Goal: Transaction & Acquisition: Download file/media

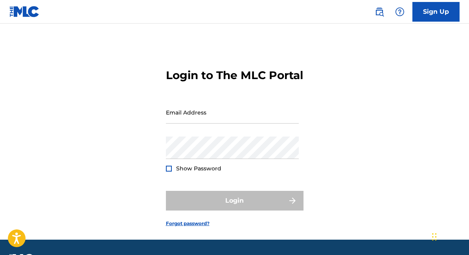
click at [197, 123] on input "Email Address" at bounding box center [232, 112] width 133 height 22
type input "[EMAIL_ADDRESS][DOMAIN_NAME]"
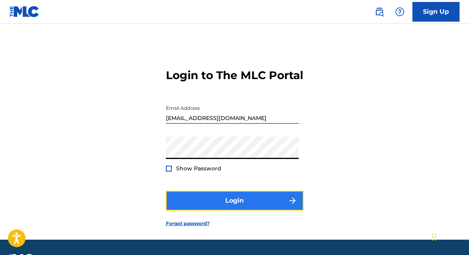
click at [217, 210] on button "Login" at bounding box center [235, 201] width 138 height 20
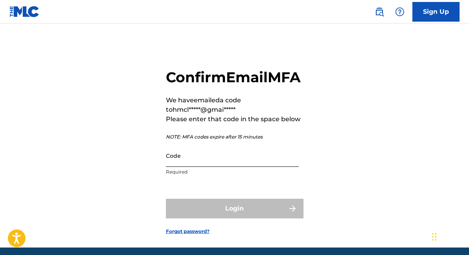
click at [181, 167] on input "Code" at bounding box center [232, 155] width 133 height 22
paste input "467735"
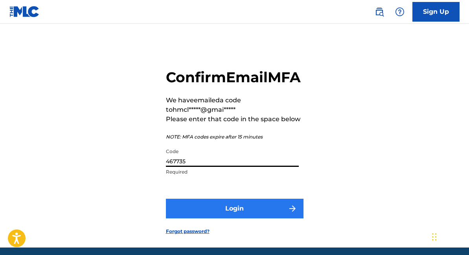
type input "467735"
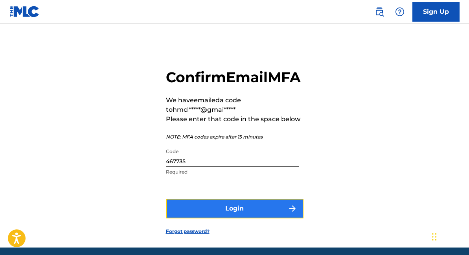
click at [192, 218] on button "Login" at bounding box center [235, 208] width 138 height 20
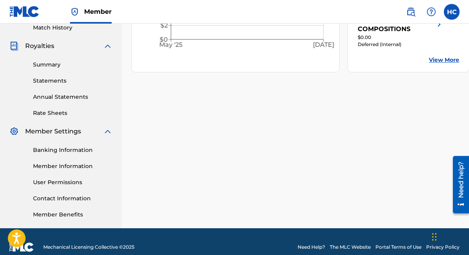
scroll to position [233, 0]
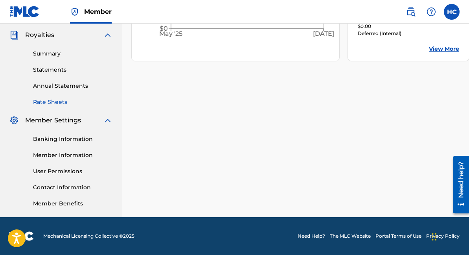
click at [37, 102] on link "Rate Sheets" at bounding box center [72, 102] width 79 height 8
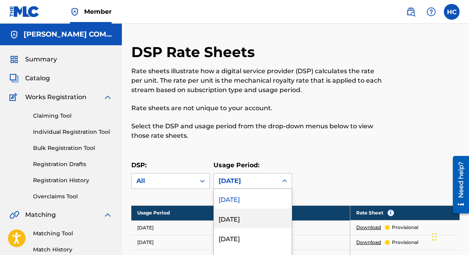
click at [227, 180] on div "[DATE], 2 of 213. 213 results available. Use Up and Down to choose options, pre…" at bounding box center [252, 181] width 79 height 16
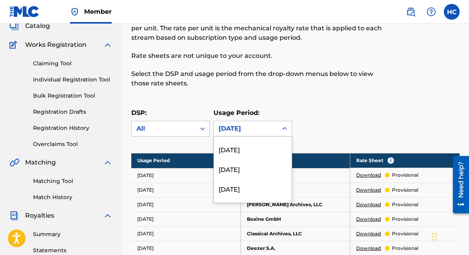
scroll to position [4118, 0]
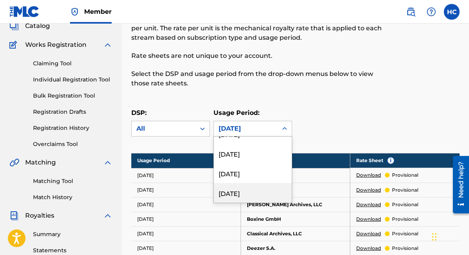
click at [227, 192] on div "[DATE]" at bounding box center [253, 193] width 78 height 20
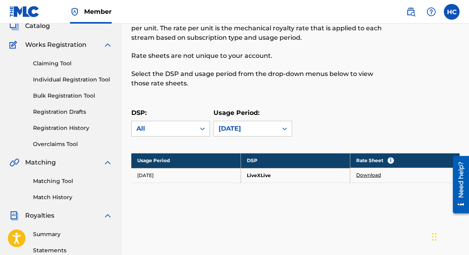
click at [367, 174] on link "Download" at bounding box center [368, 174] width 25 height 7
click at [273, 129] on div "[DATE]" at bounding box center [246, 128] width 64 height 15
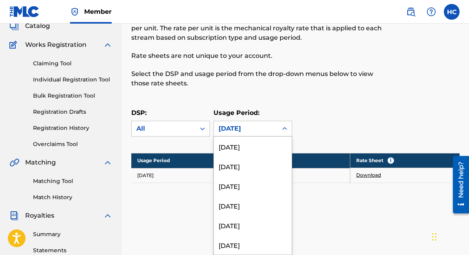
scroll to position [4066, 0]
click at [266, 229] on div "[DATE]" at bounding box center [253, 225] width 78 height 20
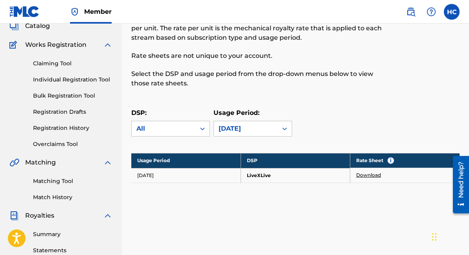
click at [371, 176] on link "Download" at bounding box center [368, 174] width 25 height 7
click at [274, 129] on div "[DATE]" at bounding box center [246, 128] width 64 height 15
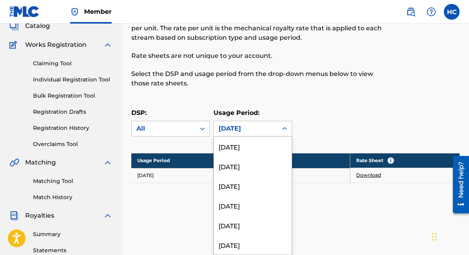
scroll to position [4053, 0]
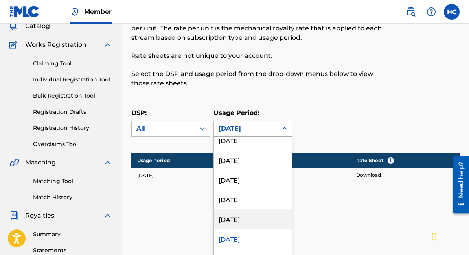
click at [270, 215] on div "[DATE]" at bounding box center [253, 219] width 78 height 20
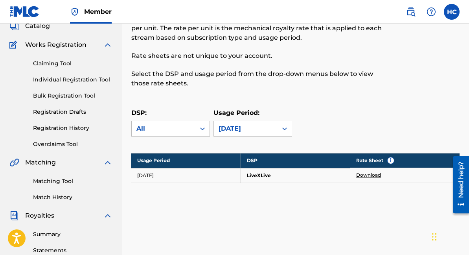
click at [374, 176] on link "Download" at bounding box center [368, 174] width 25 height 7
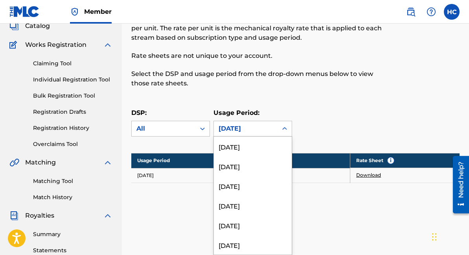
click at [262, 135] on div "[DATE]" at bounding box center [246, 128] width 64 height 15
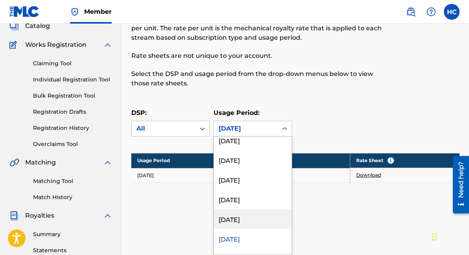
click at [260, 227] on div "[DATE]" at bounding box center [253, 219] width 78 height 20
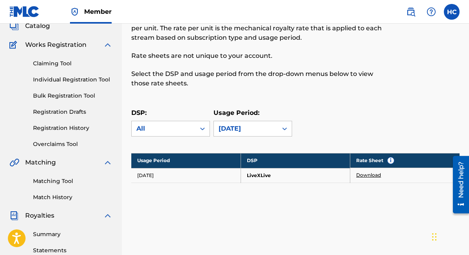
click at [362, 176] on link "Download" at bounding box center [368, 174] width 25 height 7
click at [266, 130] on div "[DATE]" at bounding box center [245, 128] width 54 height 9
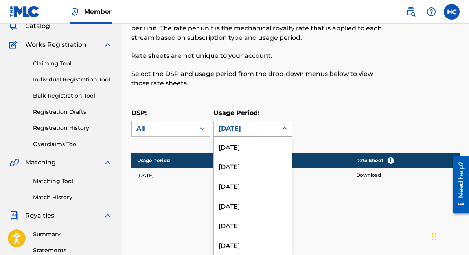
scroll to position [4014, 0]
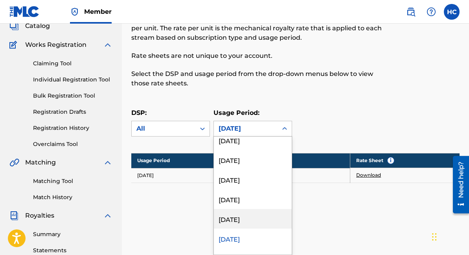
click at [253, 223] on div "[DATE]" at bounding box center [253, 219] width 78 height 20
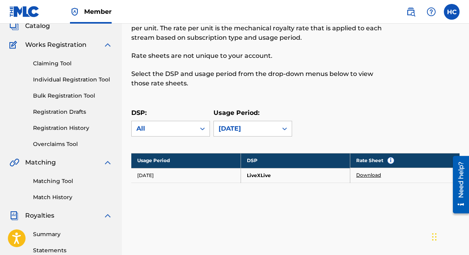
click at [369, 176] on link "Download" at bounding box center [368, 174] width 25 height 7
click at [272, 124] on div "[DATE]" at bounding box center [245, 128] width 54 height 9
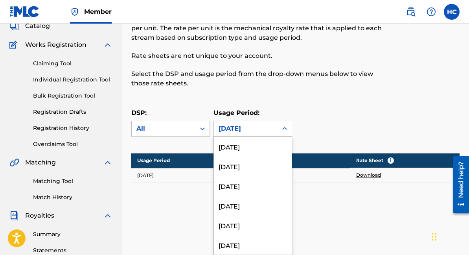
scroll to position [3994, 0]
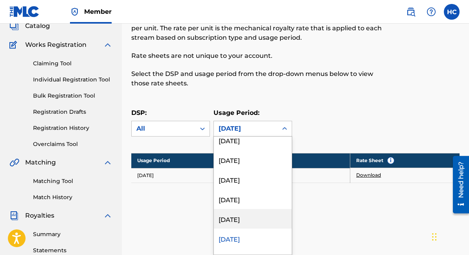
click at [245, 219] on div "[DATE]" at bounding box center [253, 219] width 78 height 20
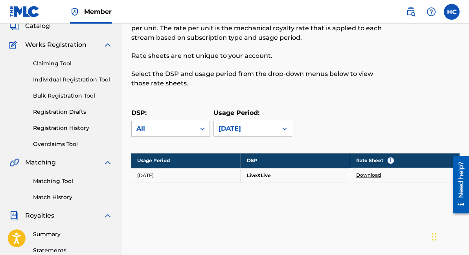
click at [363, 176] on link "Download" at bounding box center [368, 174] width 25 height 7
click at [258, 128] on div "[DATE]" at bounding box center [245, 128] width 54 height 9
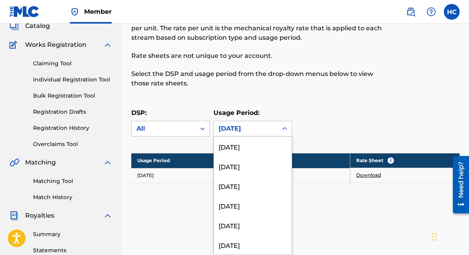
scroll to position [3974, 0]
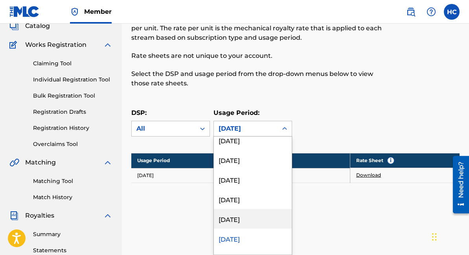
click at [247, 222] on div "[DATE]" at bounding box center [253, 219] width 78 height 20
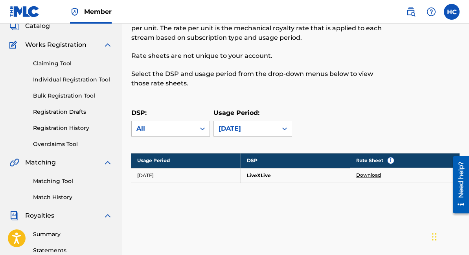
click at [374, 174] on link "Download" at bounding box center [368, 174] width 25 height 7
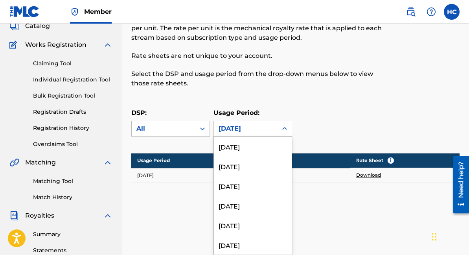
click at [240, 131] on div "[DATE]" at bounding box center [245, 128] width 54 height 9
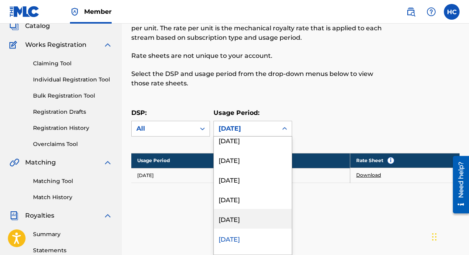
click at [252, 220] on div "[DATE]" at bounding box center [253, 219] width 78 height 20
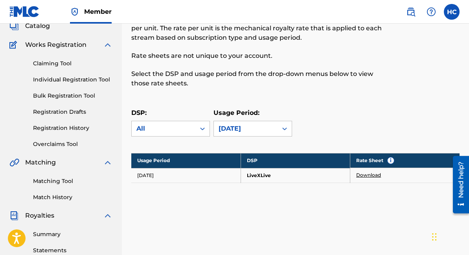
click at [361, 176] on link "Download" at bounding box center [368, 174] width 25 height 7
click at [242, 130] on div "[DATE]" at bounding box center [245, 128] width 54 height 9
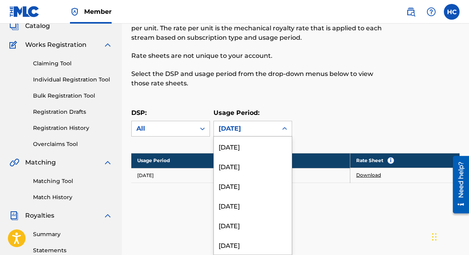
scroll to position [3935, 0]
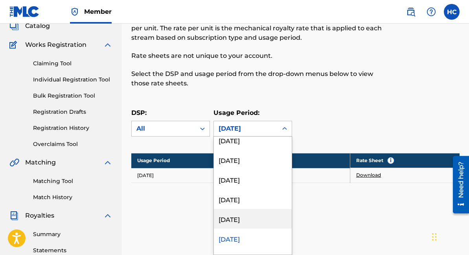
click at [246, 215] on div "[DATE]" at bounding box center [253, 219] width 78 height 20
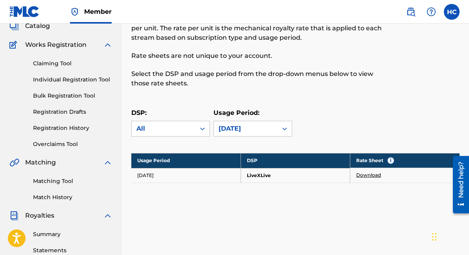
click at [361, 173] on link "Download" at bounding box center [368, 174] width 25 height 7
click at [285, 126] on icon at bounding box center [285, 129] width 8 height 8
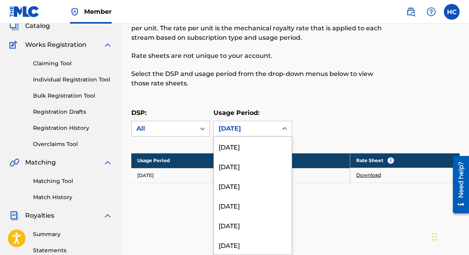
scroll to position [3915, 0]
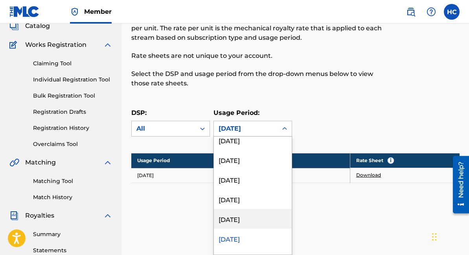
click at [252, 215] on div "[DATE]" at bounding box center [253, 219] width 78 height 20
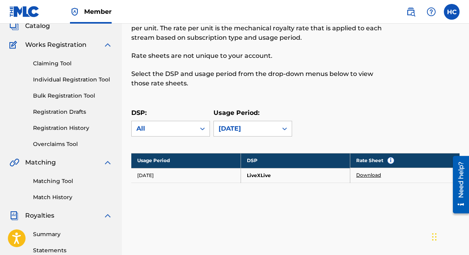
click at [363, 176] on link "Download" at bounding box center [368, 174] width 25 height 7
click at [236, 125] on div "[DATE]" at bounding box center [245, 128] width 54 height 9
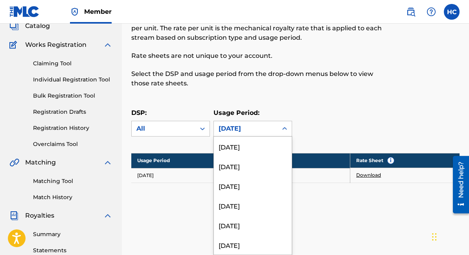
scroll to position [3896, 0]
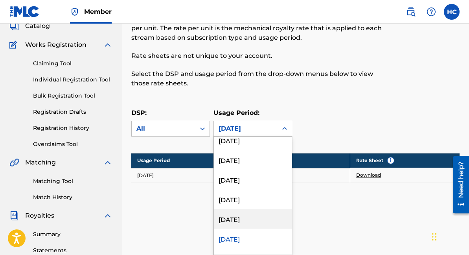
click at [236, 217] on div "[DATE]" at bounding box center [253, 219] width 78 height 20
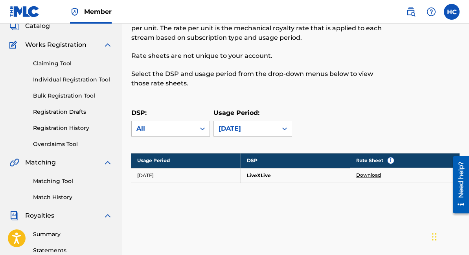
click at [367, 175] on link "Download" at bounding box center [368, 174] width 25 height 7
click at [257, 128] on div "[DATE]" at bounding box center [245, 128] width 54 height 9
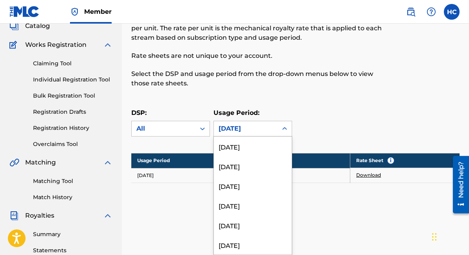
scroll to position [3876, 0]
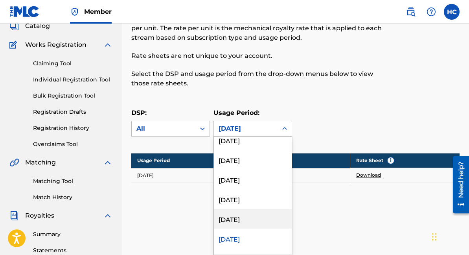
click at [247, 223] on div "[DATE]" at bounding box center [253, 219] width 78 height 20
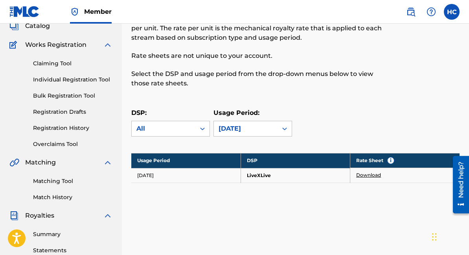
click at [367, 176] on link "Download" at bounding box center [368, 174] width 25 height 7
click at [225, 128] on div "[DATE]" at bounding box center [245, 128] width 54 height 9
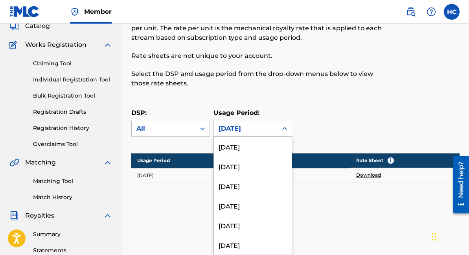
scroll to position [3856, 0]
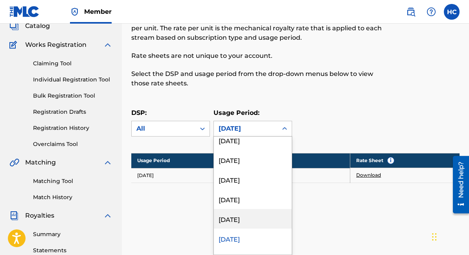
click at [237, 222] on div "[DATE]" at bounding box center [253, 219] width 78 height 20
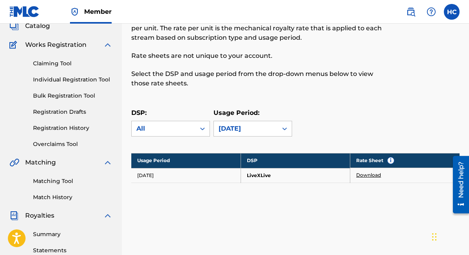
click at [375, 177] on link "Download" at bounding box center [368, 174] width 25 height 7
click at [267, 128] on div "[DATE]" at bounding box center [245, 128] width 54 height 9
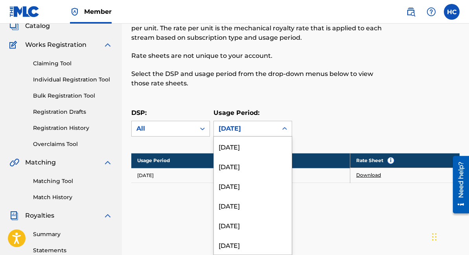
scroll to position [3837, 0]
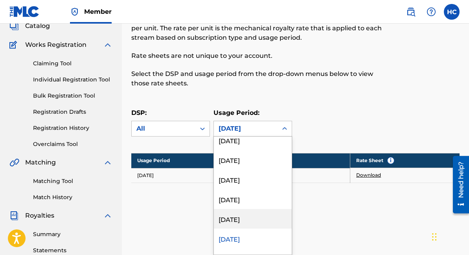
click at [246, 221] on div "[DATE]" at bounding box center [253, 219] width 78 height 20
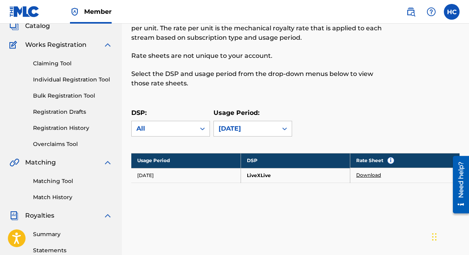
click at [365, 174] on link "Download" at bounding box center [368, 174] width 25 height 7
click at [275, 131] on div "[DATE]" at bounding box center [246, 128] width 64 height 15
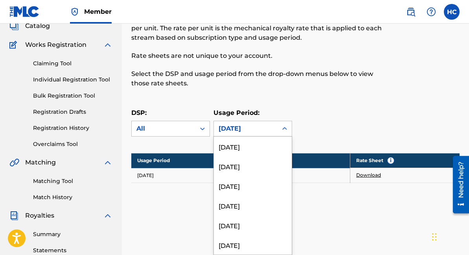
scroll to position [3817, 0]
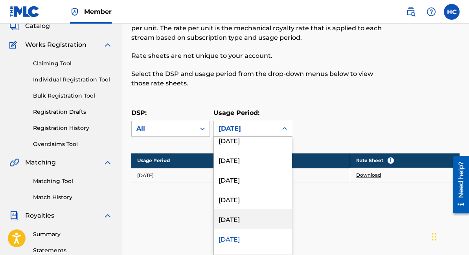
click at [265, 218] on div "[DATE]" at bounding box center [253, 219] width 78 height 20
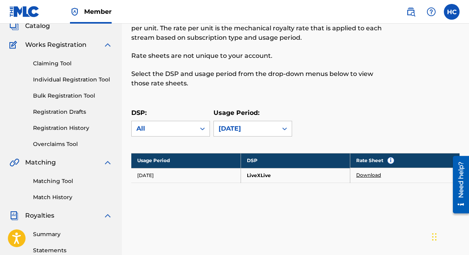
click at [373, 176] on link "Download" at bounding box center [368, 174] width 25 height 7
click at [238, 122] on div "[DATE]" at bounding box center [246, 128] width 64 height 15
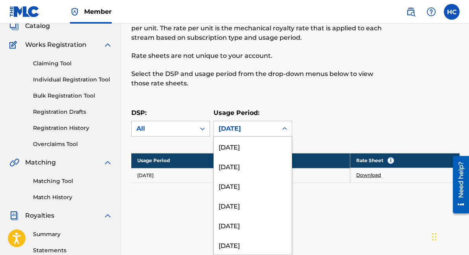
scroll to position [3798, 0]
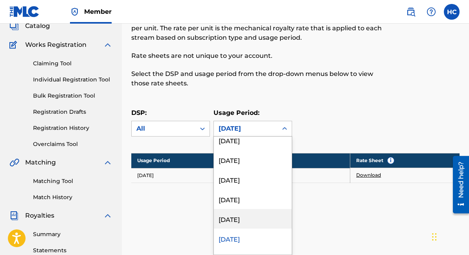
click at [247, 217] on div "[DATE]" at bounding box center [253, 219] width 78 height 20
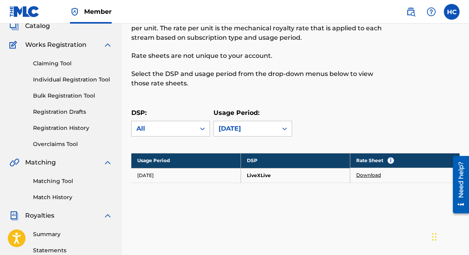
click at [372, 174] on link "Download" at bounding box center [368, 174] width 25 height 7
click at [261, 127] on div "[DATE]" at bounding box center [245, 128] width 54 height 9
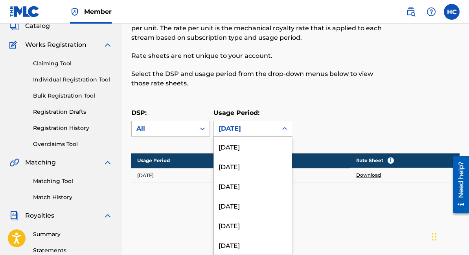
scroll to position [3778, 0]
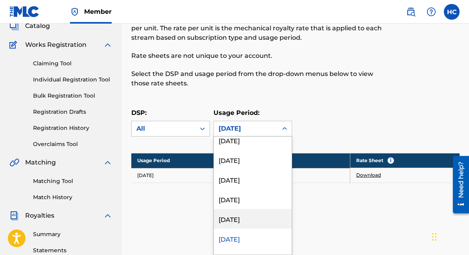
click at [253, 221] on div "[DATE]" at bounding box center [253, 219] width 78 height 20
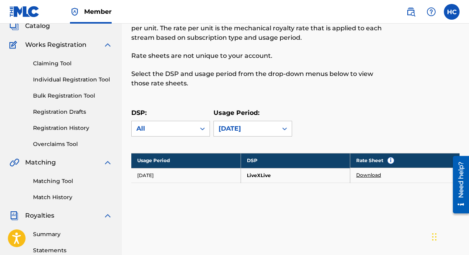
click at [371, 174] on link "Download" at bounding box center [368, 174] width 25 height 7
click at [246, 128] on div "[DATE]" at bounding box center [245, 128] width 54 height 9
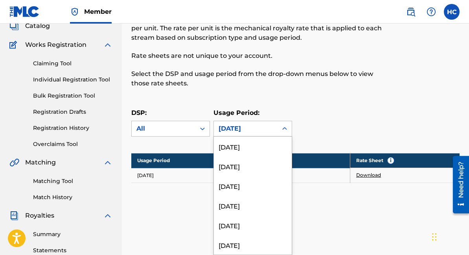
scroll to position [3758, 0]
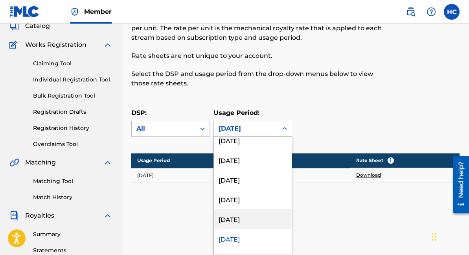
click at [246, 222] on div "[DATE]" at bounding box center [253, 219] width 78 height 20
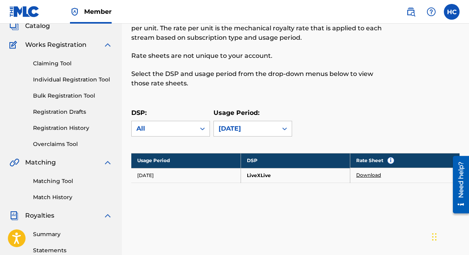
click at [370, 177] on link "Download" at bounding box center [368, 174] width 25 height 7
click at [271, 127] on div "[DATE]" at bounding box center [245, 128] width 54 height 9
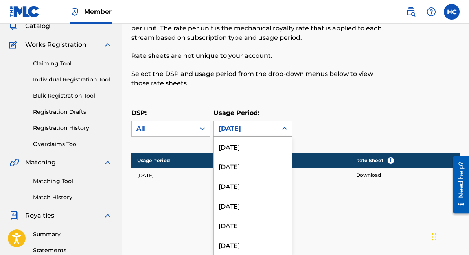
scroll to position [3739, 0]
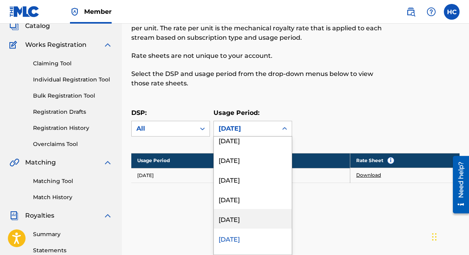
click at [254, 217] on div "[DATE]" at bounding box center [253, 219] width 78 height 20
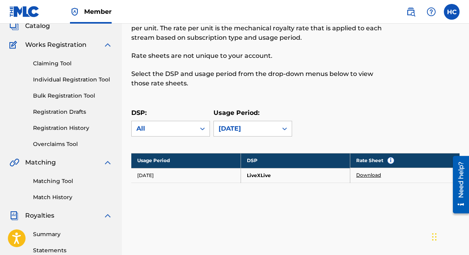
click at [367, 171] on link "Download" at bounding box center [368, 174] width 25 height 7
click at [373, 175] on link "Download" at bounding box center [368, 174] width 25 height 7
click at [277, 127] on div at bounding box center [284, 128] width 14 height 14
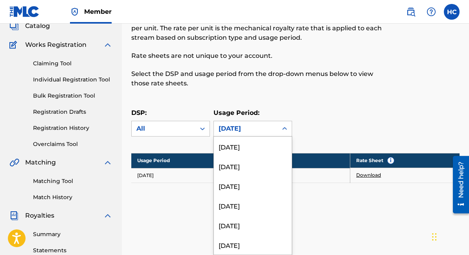
scroll to position [3719, 0]
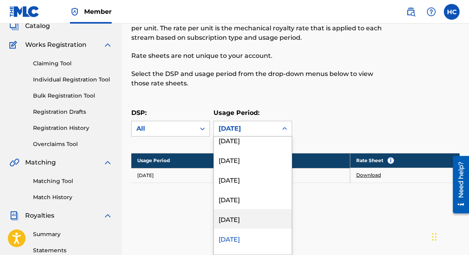
click at [249, 222] on div "[DATE]" at bounding box center [253, 219] width 78 height 20
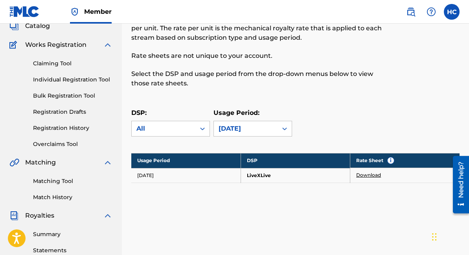
click at [361, 173] on link "Download" at bounding box center [368, 174] width 25 height 7
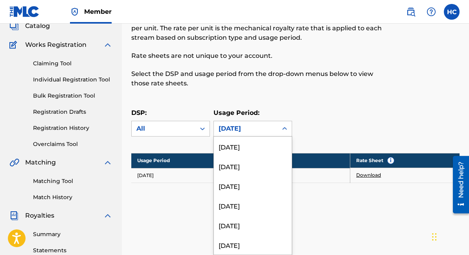
click at [286, 131] on icon at bounding box center [285, 129] width 8 height 8
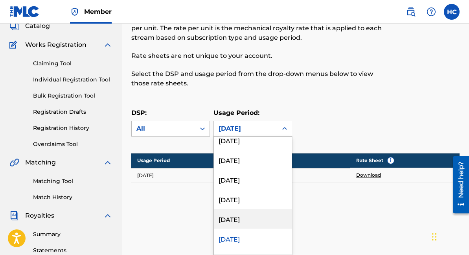
click at [266, 214] on div "[DATE]" at bounding box center [253, 219] width 78 height 20
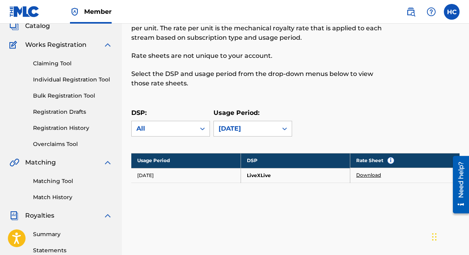
click at [376, 176] on link "Download" at bounding box center [368, 174] width 25 height 7
click at [273, 125] on div "[DATE]" at bounding box center [246, 128] width 64 height 15
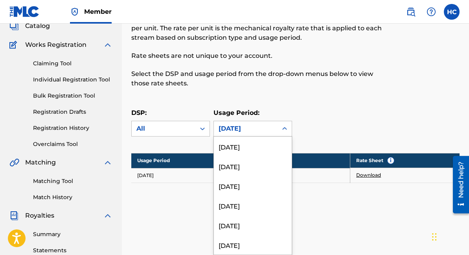
scroll to position [3680, 0]
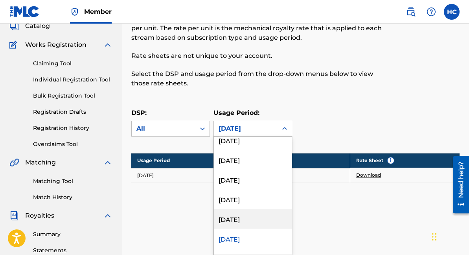
click at [262, 213] on div "[DATE]" at bounding box center [253, 219] width 78 height 20
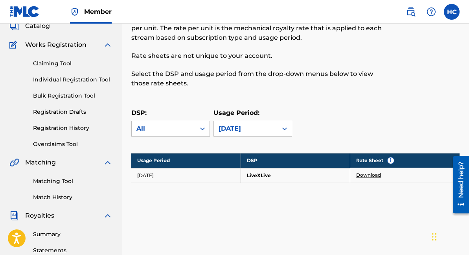
click at [366, 174] on link "Download" at bounding box center [368, 174] width 25 height 7
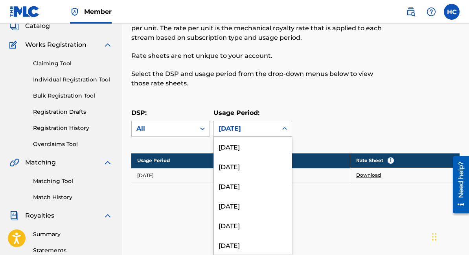
click at [242, 130] on div "[DATE]" at bounding box center [245, 128] width 54 height 9
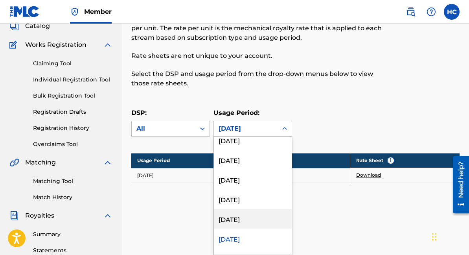
click at [254, 218] on div "[DATE]" at bounding box center [253, 219] width 78 height 20
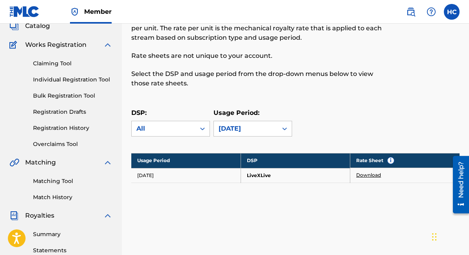
click at [369, 172] on link "Download" at bounding box center [368, 174] width 25 height 7
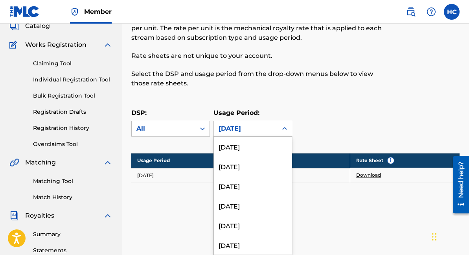
click at [282, 125] on icon at bounding box center [285, 129] width 8 height 8
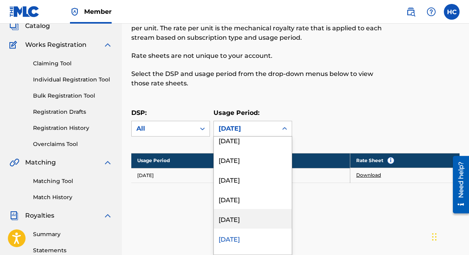
click at [262, 222] on div "[DATE]" at bounding box center [253, 219] width 78 height 20
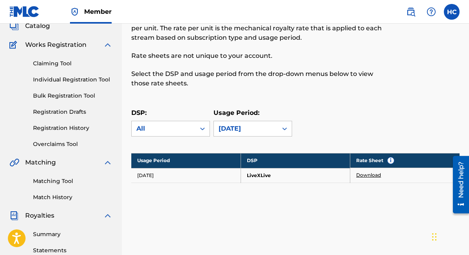
click at [365, 174] on link "Download" at bounding box center [368, 174] width 25 height 7
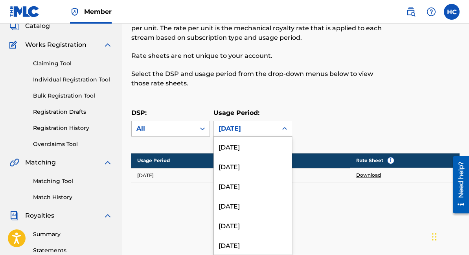
click at [268, 126] on div "[DATE]" at bounding box center [245, 128] width 54 height 9
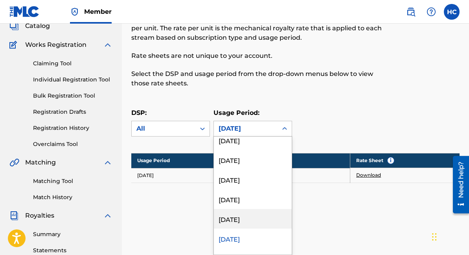
click at [255, 214] on div "[DATE]" at bounding box center [253, 219] width 78 height 20
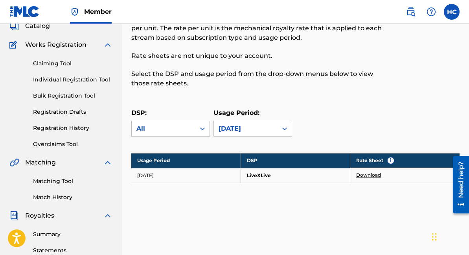
click at [376, 174] on link "Download" at bounding box center [368, 174] width 25 height 7
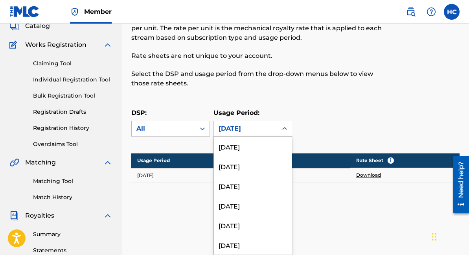
click at [263, 131] on div "[DATE]" at bounding box center [245, 128] width 54 height 9
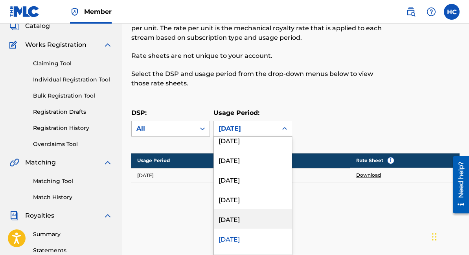
click at [267, 218] on div "[DATE]" at bounding box center [253, 219] width 78 height 20
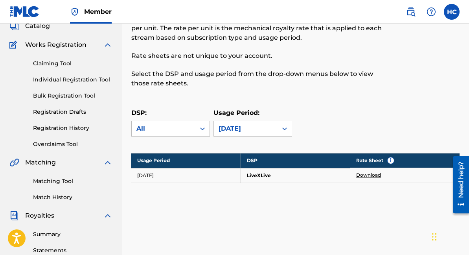
click at [374, 174] on link "Download" at bounding box center [368, 174] width 25 height 7
click at [300, 105] on div "DSP Rate Sheets Rate sheets illustrate how a digital service provider (DSP) cal…" at bounding box center [295, 116] width 328 height 251
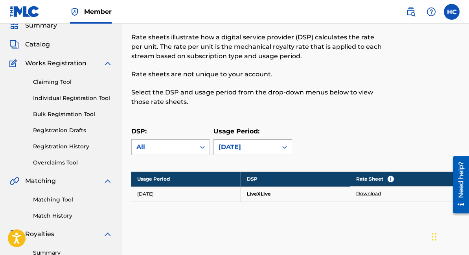
click at [278, 155] on div "[DATE]" at bounding box center [252, 147] width 79 height 16
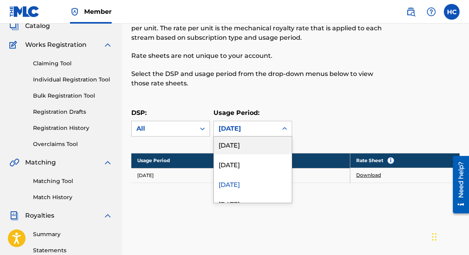
scroll to position [3638, 0]
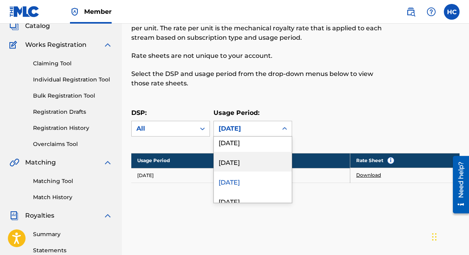
click at [260, 163] on div "[DATE]" at bounding box center [253, 162] width 78 height 20
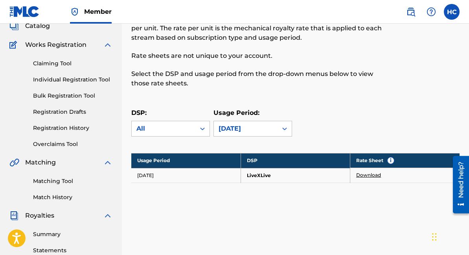
click at [361, 175] on link "Download" at bounding box center [368, 174] width 25 height 7
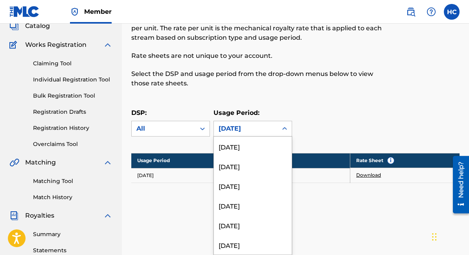
click at [263, 126] on div "[DATE]" at bounding box center [245, 128] width 54 height 9
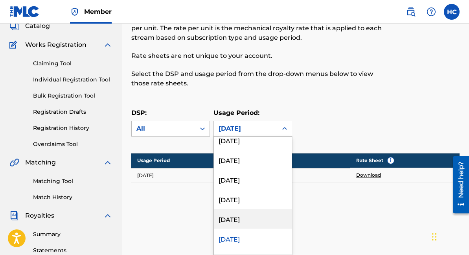
click at [253, 221] on div "[DATE]" at bounding box center [253, 219] width 78 height 20
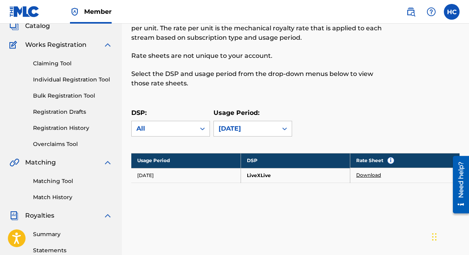
click at [374, 177] on link "Download" at bounding box center [368, 174] width 25 height 7
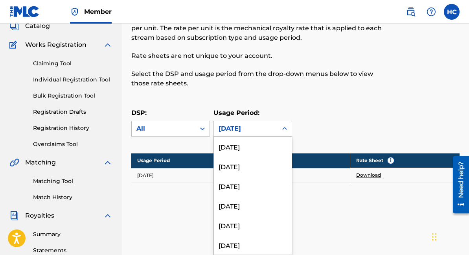
click at [245, 125] on div "[DATE]" at bounding box center [245, 128] width 54 height 9
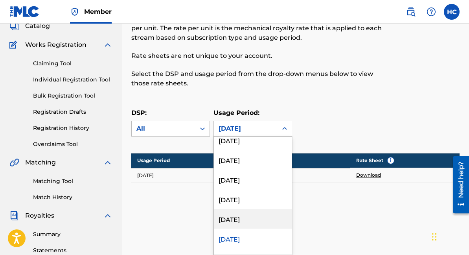
click at [242, 221] on div "[DATE]" at bounding box center [253, 219] width 78 height 20
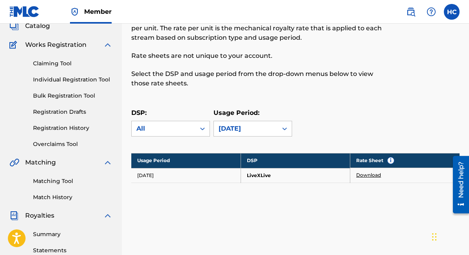
click at [370, 178] on link "Download" at bounding box center [368, 174] width 25 height 7
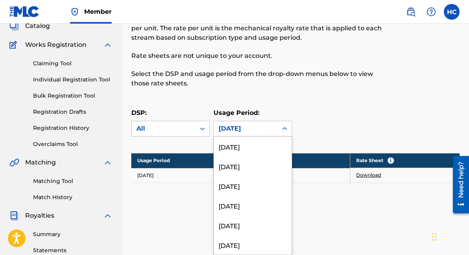
click at [250, 127] on div "[DATE]" at bounding box center [245, 128] width 54 height 9
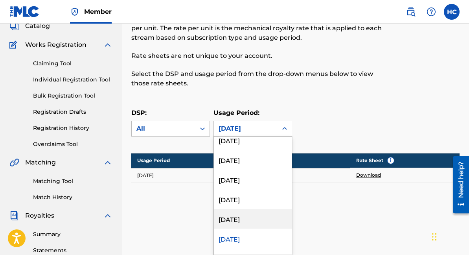
click at [248, 220] on div "[DATE]" at bounding box center [253, 219] width 78 height 20
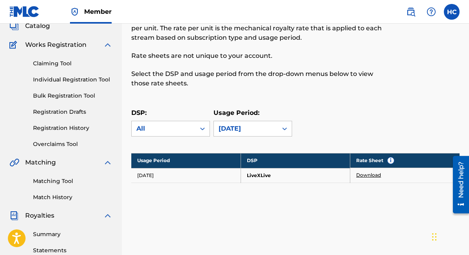
click at [369, 174] on link "Download" at bounding box center [368, 174] width 25 height 7
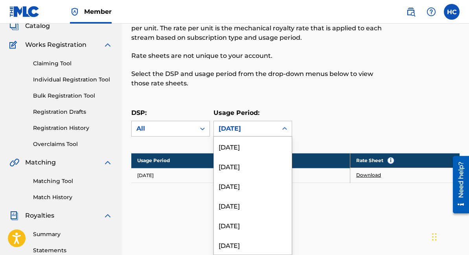
click at [248, 127] on div "[DATE]" at bounding box center [245, 128] width 54 height 9
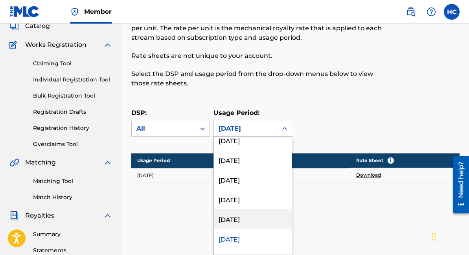
click at [259, 223] on div "[DATE]" at bounding box center [253, 219] width 78 height 20
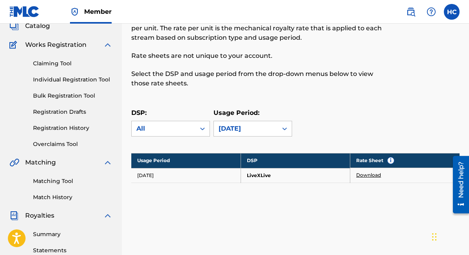
click at [374, 176] on link "Download" at bounding box center [368, 174] width 25 height 7
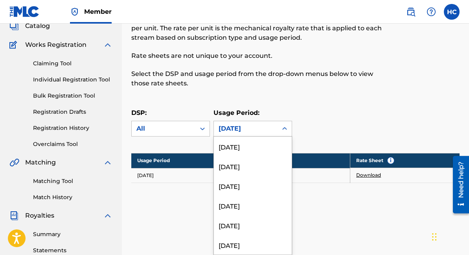
click at [255, 131] on div "[DATE]" at bounding box center [245, 128] width 54 height 9
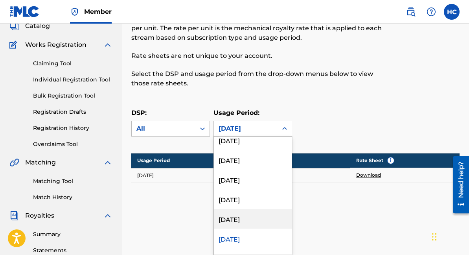
click at [256, 222] on div "[DATE]" at bounding box center [253, 219] width 78 height 20
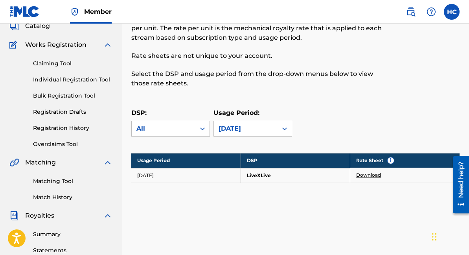
click at [372, 174] on link "Download" at bounding box center [368, 174] width 25 height 7
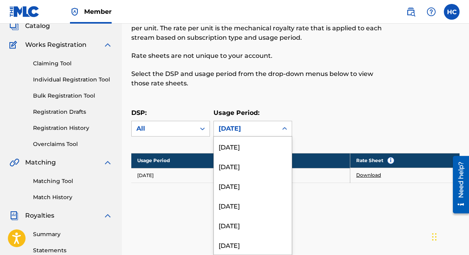
click at [254, 130] on div "[DATE]" at bounding box center [245, 128] width 54 height 9
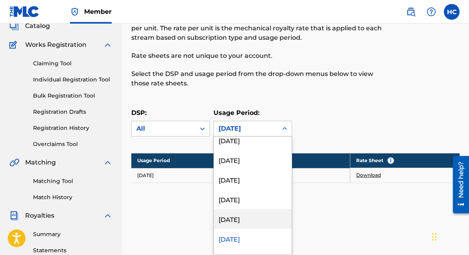
click at [248, 221] on div "[DATE]" at bounding box center [253, 219] width 78 height 20
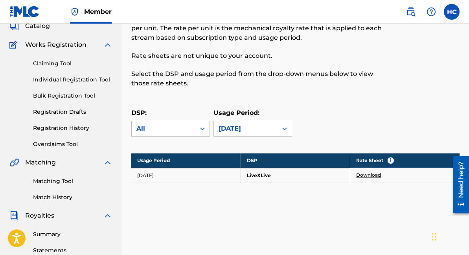
click at [378, 173] on link "Download" at bounding box center [368, 174] width 25 height 7
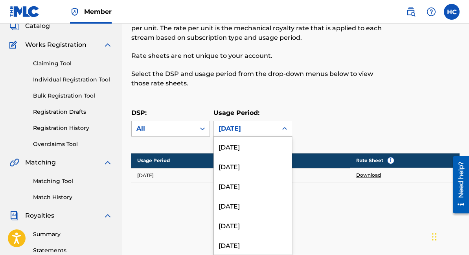
click at [279, 126] on div at bounding box center [284, 128] width 14 height 14
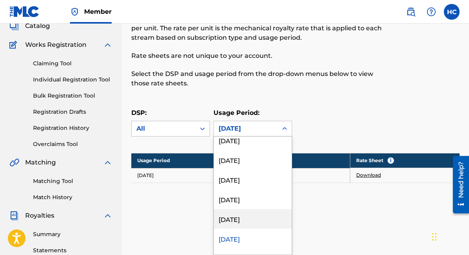
click at [268, 217] on div "[DATE]" at bounding box center [253, 219] width 78 height 20
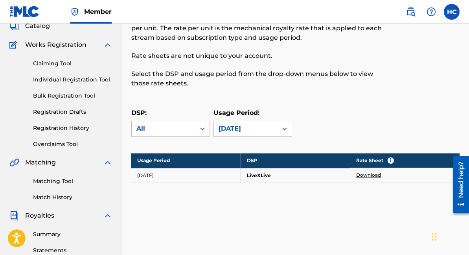
click at [373, 175] on link "Download" at bounding box center [368, 174] width 25 height 7
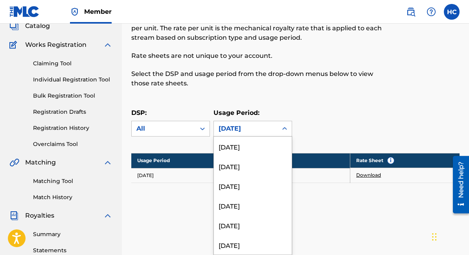
click at [235, 132] on div "[DATE]" at bounding box center [245, 128] width 54 height 9
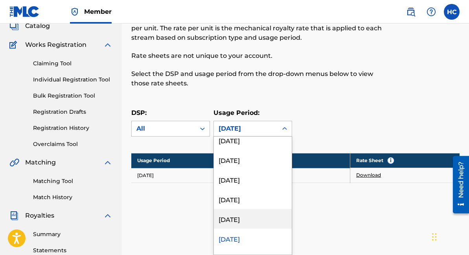
click at [244, 220] on div "[DATE]" at bounding box center [253, 219] width 78 height 20
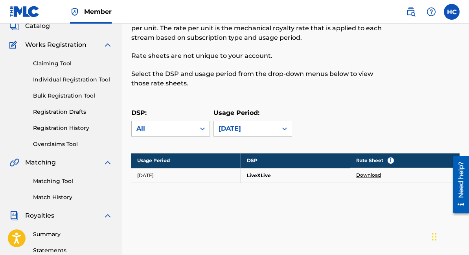
click at [361, 173] on link "Download" at bounding box center [368, 174] width 25 height 7
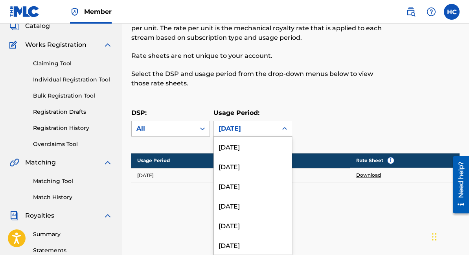
click at [271, 125] on div "[DATE]" at bounding box center [245, 128] width 54 height 9
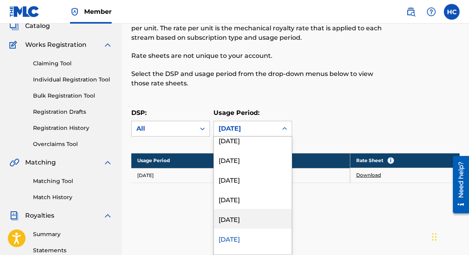
click at [265, 220] on div "[DATE]" at bounding box center [253, 219] width 78 height 20
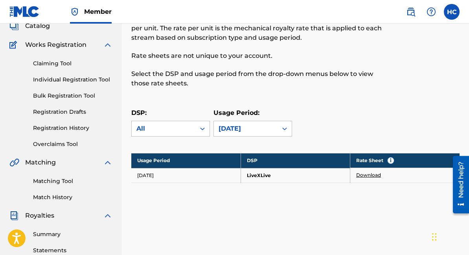
click at [369, 175] on link "Download" at bounding box center [368, 174] width 25 height 7
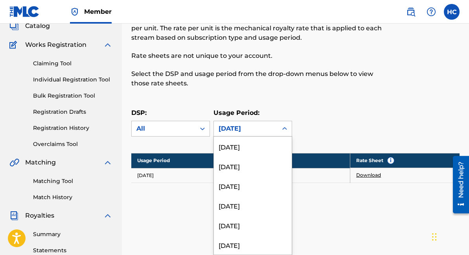
click at [241, 121] on div "[DATE]" at bounding box center [252, 129] width 79 height 16
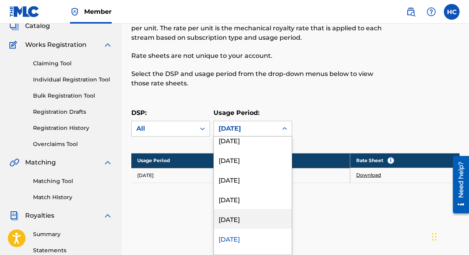
click at [253, 209] on div "[DATE]" at bounding box center [253, 219] width 78 height 20
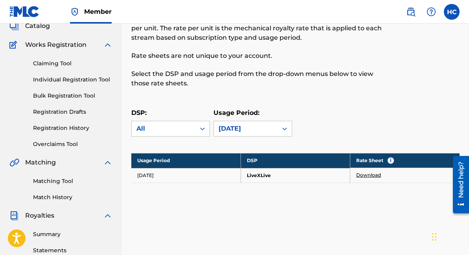
click at [367, 174] on link "Download" at bounding box center [368, 174] width 25 height 7
click at [254, 126] on div "[DATE]" at bounding box center [245, 128] width 54 height 9
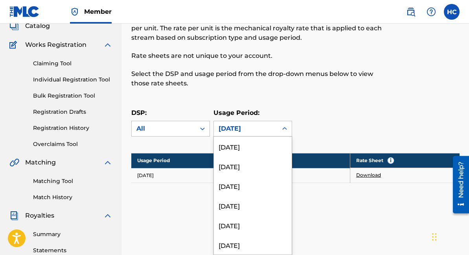
scroll to position [3365, 0]
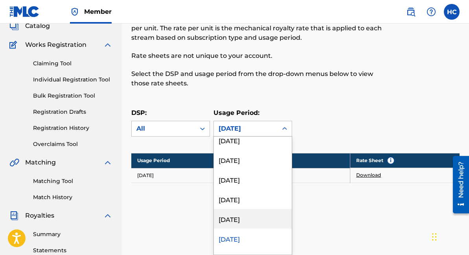
click at [264, 216] on div "[DATE]" at bounding box center [253, 219] width 78 height 20
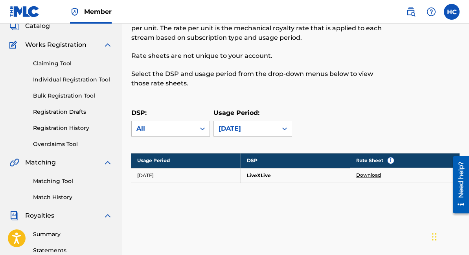
click at [367, 176] on link "Download" at bounding box center [368, 174] width 25 height 7
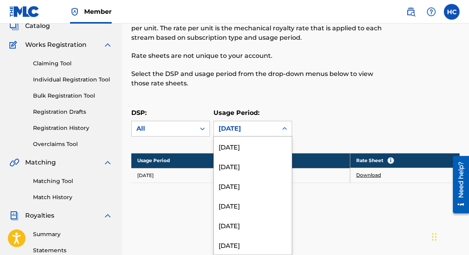
click at [253, 125] on div "[DATE]" at bounding box center [245, 128] width 54 height 9
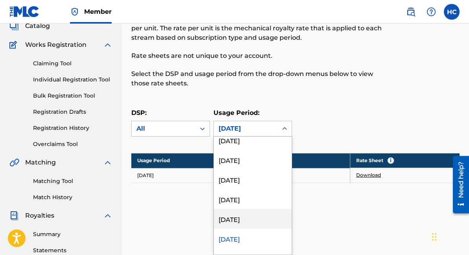
click at [259, 216] on div "[DATE]" at bounding box center [253, 219] width 78 height 20
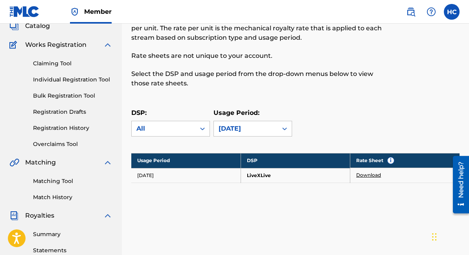
click at [374, 177] on link "Download" at bounding box center [368, 174] width 25 height 7
click at [233, 128] on div "[DATE]" at bounding box center [245, 128] width 54 height 9
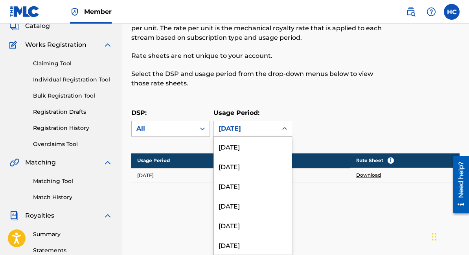
scroll to position [3326, 0]
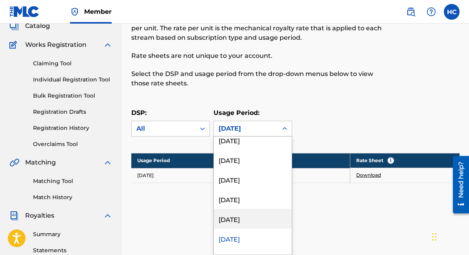
click at [234, 223] on div "[DATE]" at bounding box center [253, 219] width 78 height 20
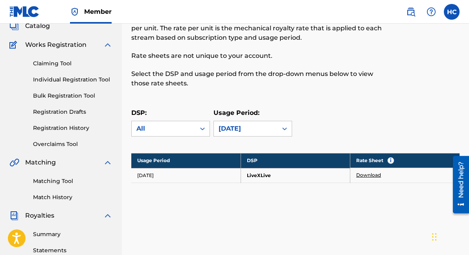
click at [367, 174] on link "Download" at bounding box center [368, 174] width 25 height 7
click at [260, 129] on div "[DATE]" at bounding box center [245, 128] width 54 height 9
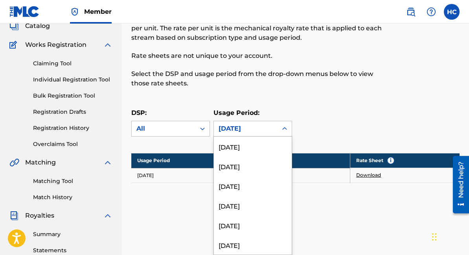
scroll to position [3306, 0]
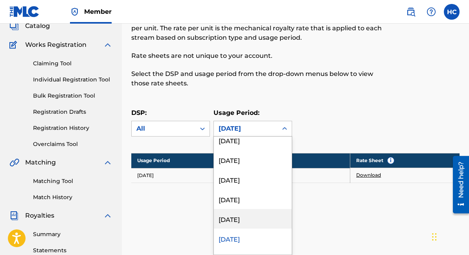
click at [262, 225] on div "[DATE]" at bounding box center [253, 219] width 78 height 20
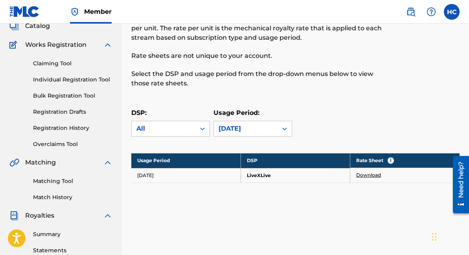
click at [374, 178] on link "Download" at bounding box center [368, 174] width 25 height 7
click at [268, 124] on div "[DATE]" at bounding box center [245, 128] width 54 height 9
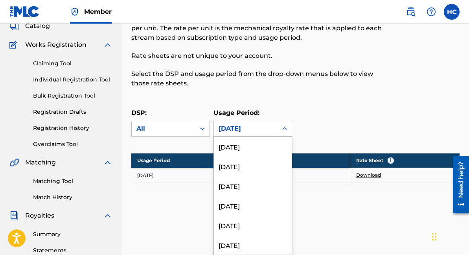
scroll to position [3287, 0]
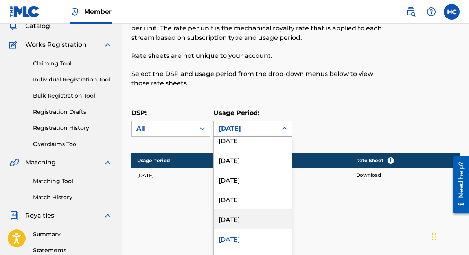
click at [263, 222] on div "[DATE]" at bounding box center [253, 219] width 78 height 20
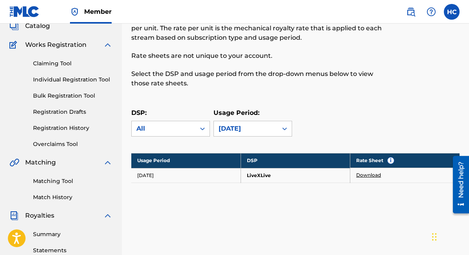
click at [366, 176] on link "Download" at bounding box center [368, 174] width 25 height 7
click at [248, 125] on div "[DATE]" at bounding box center [245, 128] width 54 height 9
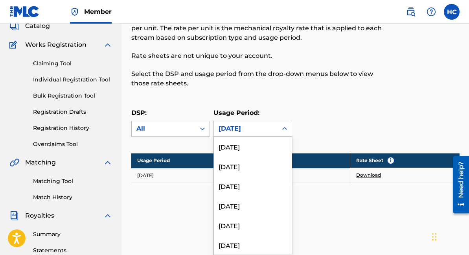
scroll to position [3267, 0]
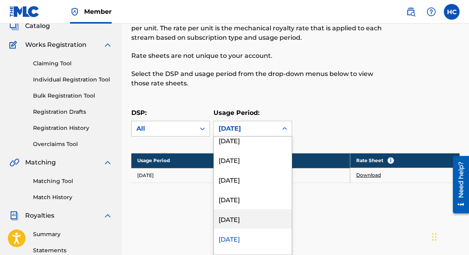
click at [257, 214] on div "[DATE]" at bounding box center [253, 219] width 78 height 20
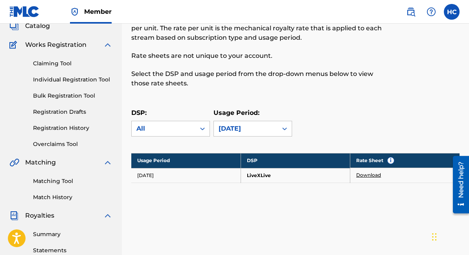
click at [370, 175] on link "Download" at bounding box center [368, 174] width 25 height 7
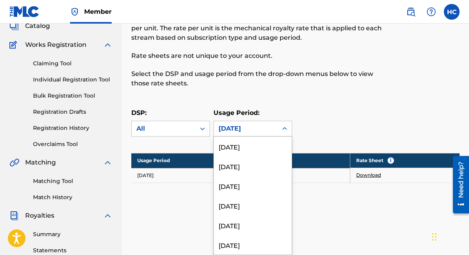
click at [281, 127] on icon at bounding box center [285, 129] width 8 height 8
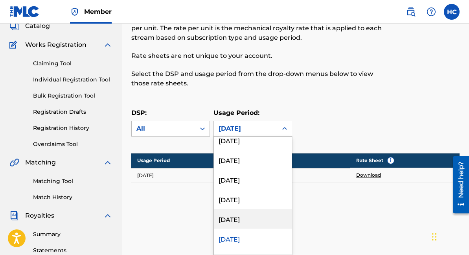
click at [264, 216] on div "[DATE]" at bounding box center [253, 219] width 78 height 20
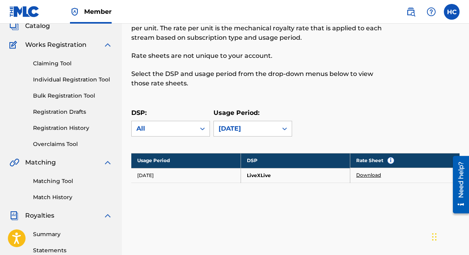
click at [372, 178] on link "Download" at bounding box center [368, 174] width 25 height 7
click at [245, 130] on div "[DATE]" at bounding box center [245, 128] width 54 height 9
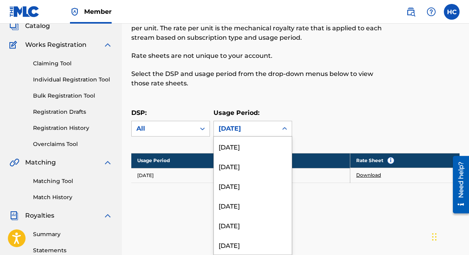
scroll to position [3228, 0]
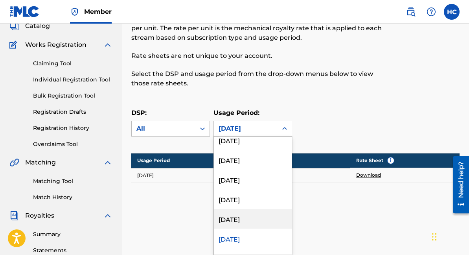
click at [244, 218] on div "[DATE]" at bounding box center [253, 219] width 78 height 20
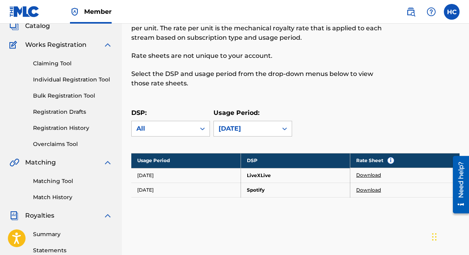
click at [376, 173] on link "Download" at bounding box center [368, 174] width 25 height 7
click at [377, 175] on link "Download" at bounding box center [368, 174] width 25 height 7
click at [364, 191] on link "Download" at bounding box center [368, 189] width 25 height 7
click at [246, 129] on div "[DATE]" at bounding box center [245, 128] width 54 height 9
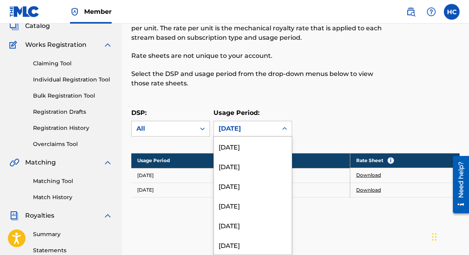
scroll to position [3208, 0]
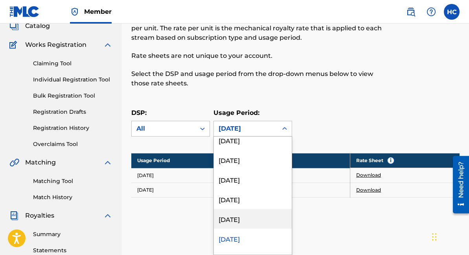
click at [250, 221] on div "[DATE]" at bounding box center [253, 219] width 78 height 20
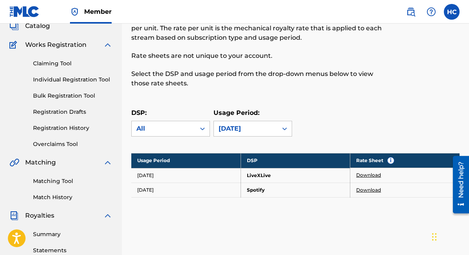
click at [366, 173] on link "Download" at bounding box center [368, 174] width 25 height 7
click at [371, 187] on link "Download" at bounding box center [368, 189] width 25 height 7
click at [374, 176] on link "Download" at bounding box center [368, 174] width 25 height 7
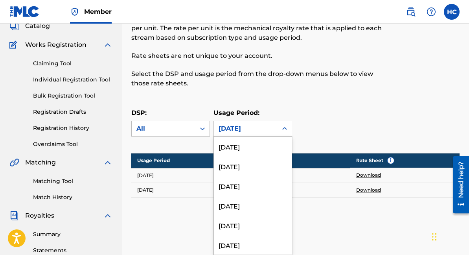
click at [245, 130] on div "[DATE]" at bounding box center [245, 128] width 54 height 9
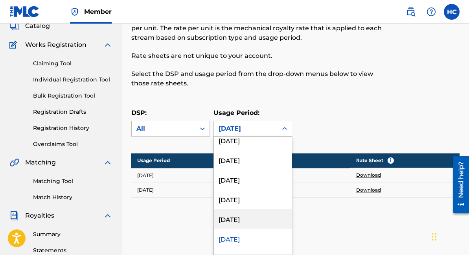
click at [257, 224] on div "[DATE]" at bounding box center [253, 219] width 78 height 20
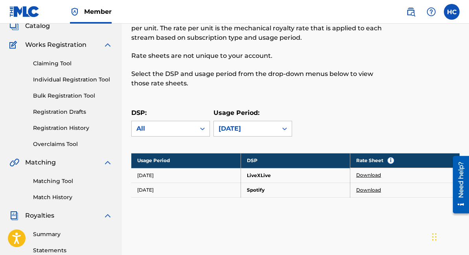
click at [372, 176] on link "Download" at bounding box center [368, 174] width 25 height 7
click at [374, 191] on link "Download" at bounding box center [368, 189] width 25 height 7
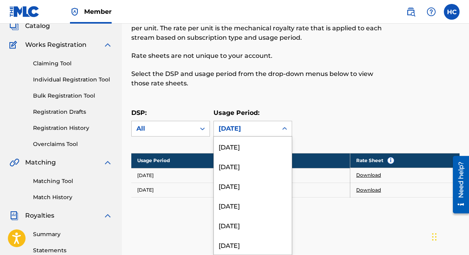
click at [243, 132] on div "[DATE]" at bounding box center [245, 128] width 54 height 9
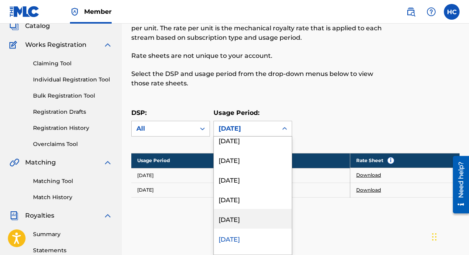
click at [259, 213] on div "[DATE]" at bounding box center [253, 219] width 78 height 20
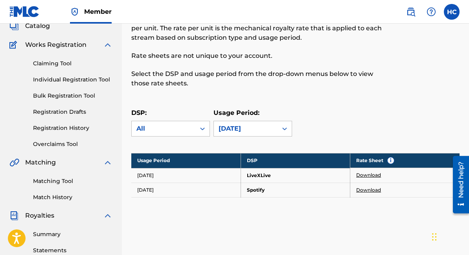
click at [367, 175] on link "Download" at bounding box center [368, 174] width 25 height 7
click at [371, 192] on link "Download" at bounding box center [368, 189] width 25 height 7
click at [266, 130] on div "[DATE]" at bounding box center [245, 128] width 54 height 9
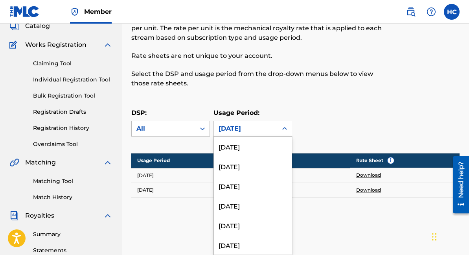
scroll to position [3149, 0]
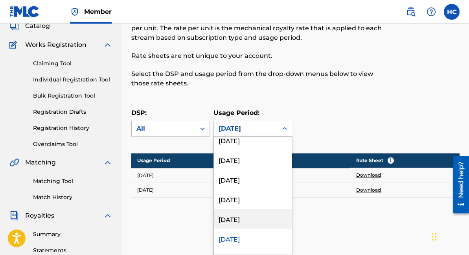
click at [261, 217] on div "[DATE]" at bounding box center [253, 219] width 78 height 20
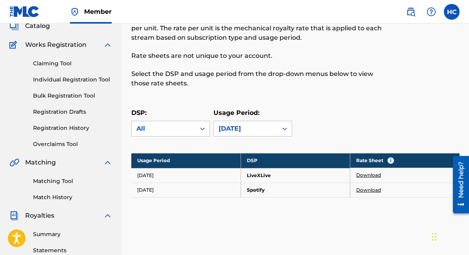
click at [368, 174] on link "Download" at bounding box center [368, 174] width 25 height 7
click at [375, 189] on link "Download" at bounding box center [368, 189] width 25 height 7
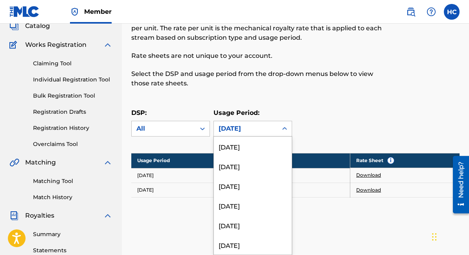
click at [244, 125] on div "[DATE]" at bounding box center [245, 128] width 54 height 9
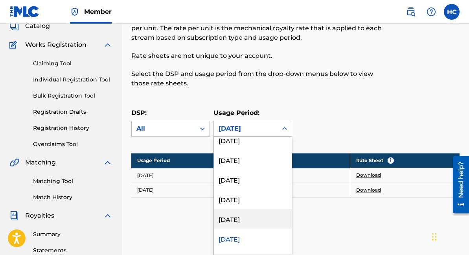
click at [249, 218] on div "[DATE]" at bounding box center [253, 219] width 78 height 20
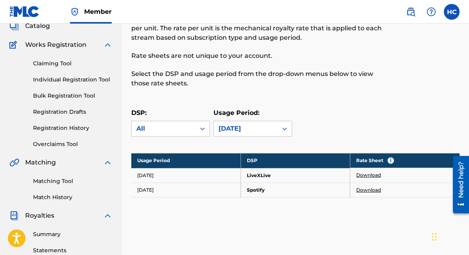
click at [365, 173] on link "Download" at bounding box center [368, 174] width 25 height 7
click at [372, 189] on link "Download" at bounding box center [368, 189] width 25 height 7
click at [270, 129] on div "[DATE]" at bounding box center [245, 128] width 54 height 9
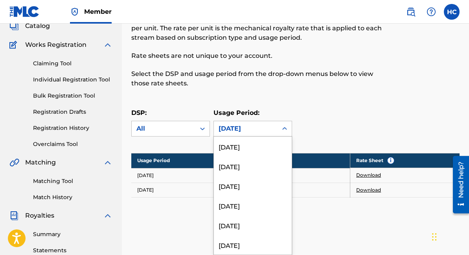
scroll to position [3110, 0]
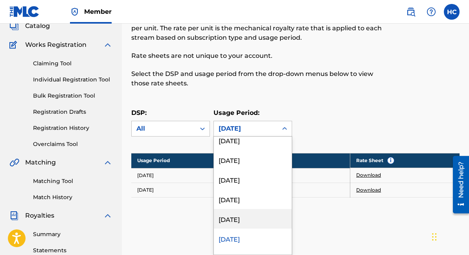
click at [249, 215] on div "[DATE]" at bounding box center [253, 219] width 78 height 20
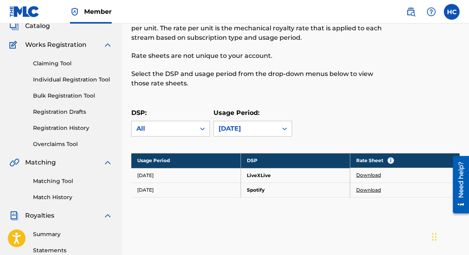
click at [365, 173] on link "Download" at bounding box center [368, 174] width 25 height 7
click at [366, 188] on link "Download" at bounding box center [368, 189] width 25 height 7
click at [270, 121] on div "[DATE]" at bounding box center [246, 128] width 64 height 15
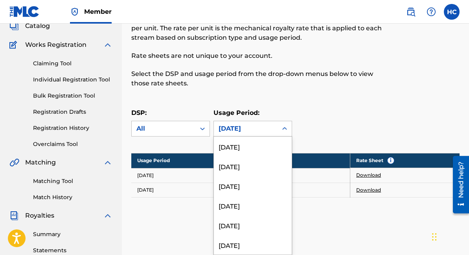
scroll to position [3090, 0]
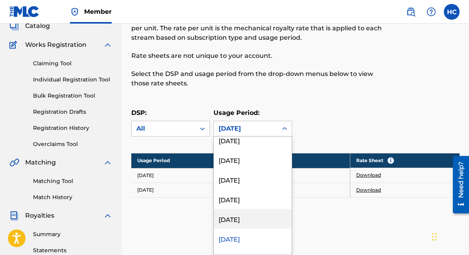
click at [248, 220] on div "[DATE]" at bounding box center [253, 219] width 78 height 20
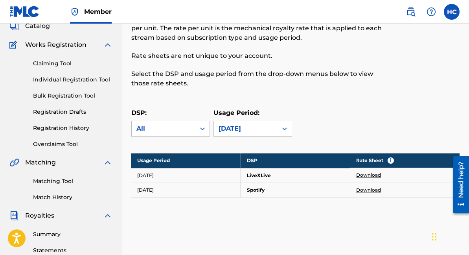
click at [364, 174] on link "Download" at bounding box center [368, 174] width 25 height 7
click at [366, 190] on link "Download" at bounding box center [368, 189] width 25 height 7
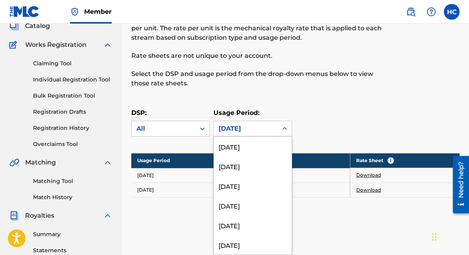
click at [241, 126] on div "[DATE]" at bounding box center [245, 128] width 54 height 9
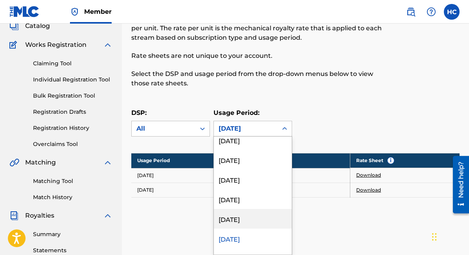
click at [242, 214] on div "[DATE]" at bounding box center [253, 219] width 78 height 20
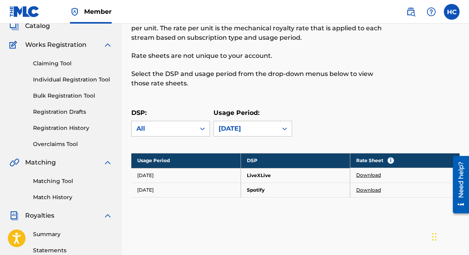
click at [366, 174] on link "Download" at bounding box center [368, 174] width 25 height 7
click at [369, 191] on link "Download" at bounding box center [368, 189] width 25 height 7
click at [264, 128] on div "[DATE]" at bounding box center [245, 128] width 54 height 9
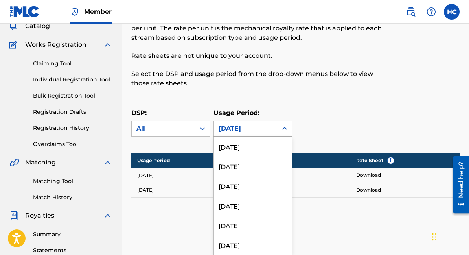
scroll to position [3051, 0]
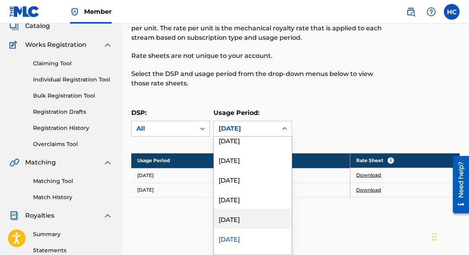
click at [251, 213] on div "[DATE]" at bounding box center [253, 219] width 78 height 20
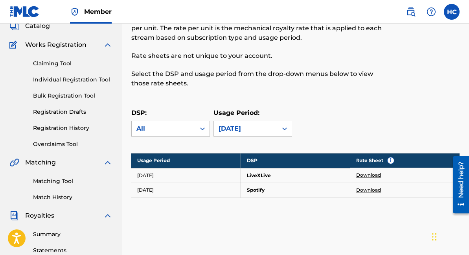
click at [367, 173] on link "Download" at bounding box center [368, 174] width 25 height 7
click at [366, 191] on link "Download" at bounding box center [368, 189] width 25 height 7
click at [271, 129] on div "[DATE]" at bounding box center [245, 128] width 54 height 9
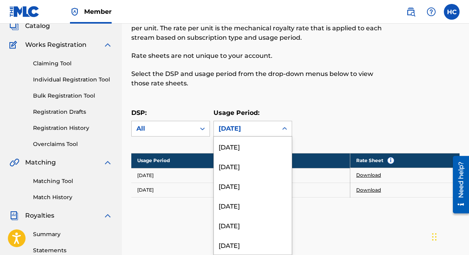
scroll to position [3031, 0]
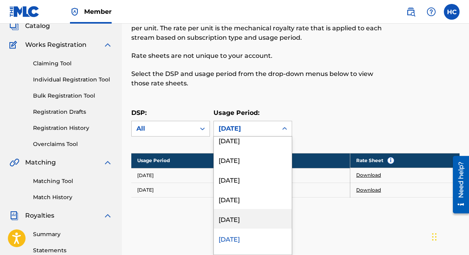
click at [248, 216] on div "[DATE]" at bounding box center [253, 219] width 78 height 20
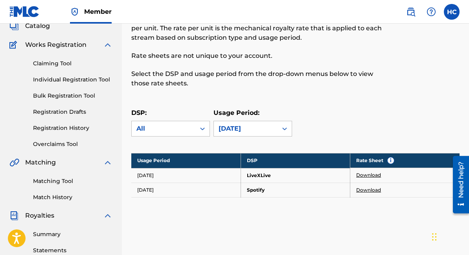
click at [369, 173] on link "Download" at bounding box center [368, 174] width 25 height 7
click at [374, 190] on link "Download" at bounding box center [368, 189] width 25 height 7
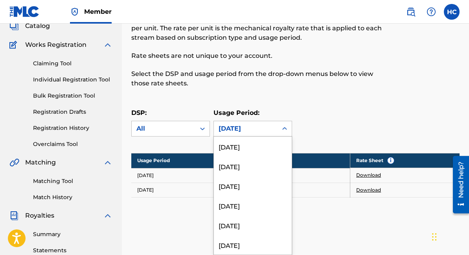
click at [274, 128] on div "[DATE]" at bounding box center [246, 128] width 64 height 15
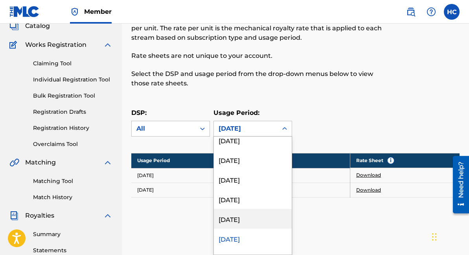
click at [246, 217] on div "[DATE]" at bounding box center [253, 219] width 78 height 20
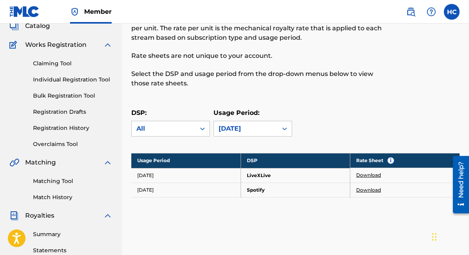
click at [367, 177] on link "Download" at bounding box center [368, 174] width 25 height 7
click at [369, 187] on link "Download" at bounding box center [368, 189] width 25 height 7
click at [257, 132] on div "[DATE]" at bounding box center [245, 128] width 54 height 9
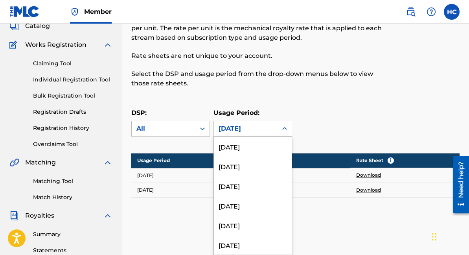
scroll to position [2992, 0]
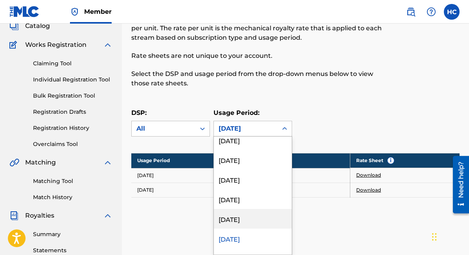
click at [237, 215] on div "[DATE]" at bounding box center [253, 219] width 78 height 20
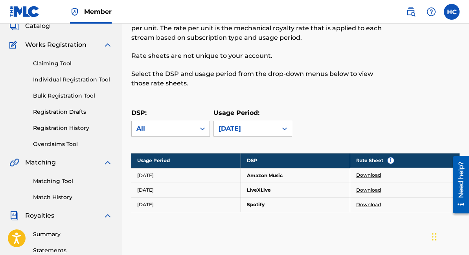
click at [368, 172] on link "Download" at bounding box center [368, 174] width 25 height 7
click at [364, 190] on link "Download" at bounding box center [368, 189] width 25 height 7
click at [365, 203] on link "Download" at bounding box center [368, 204] width 25 height 7
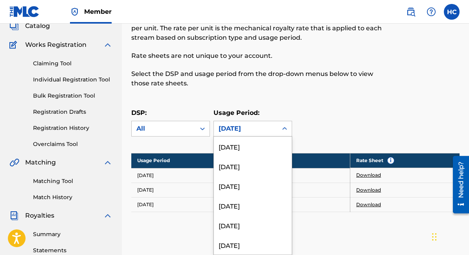
click at [245, 132] on div "[DATE]" at bounding box center [245, 128] width 54 height 9
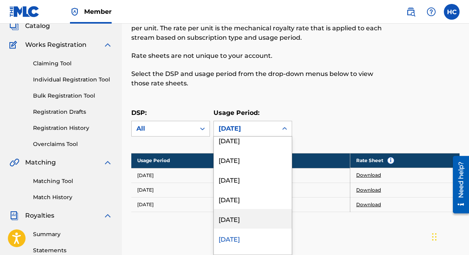
click at [248, 215] on div "[DATE]" at bounding box center [253, 219] width 78 height 20
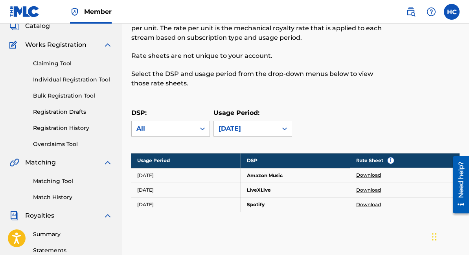
click at [368, 175] on link "Download" at bounding box center [368, 174] width 25 height 7
click at [370, 176] on link "Download" at bounding box center [368, 174] width 25 height 7
click at [376, 192] on link "Download" at bounding box center [368, 189] width 25 height 7
click at [368, 203] on link "Download" at bounding box center [368, 204] width 25 height 7
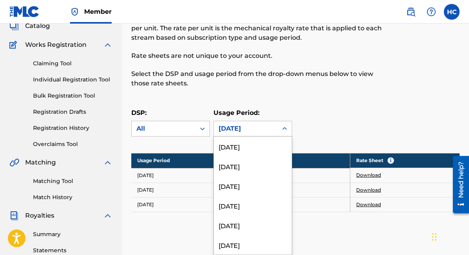
click at [237, 136] on div "[DATE]" at bounding box center [246, 128] width 64 height 15
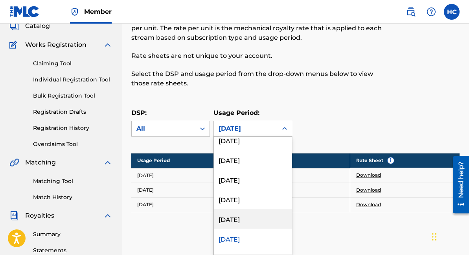
click at [239, 213] on div "[DATE]" at bounding box center [253, 219] width 78 height 20
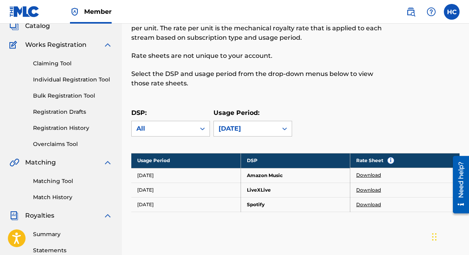
click at [360, 172] on link "Download" at bounding box center [368, 174] width 25 height 7
click at [376, 175] on link "Download" at bounding box center [368, 174] width 25 height 7
click at [367, 190] on link "Download" at bounding box center [368, 189] width 25 height 7
click at [375, 205] on link "Download" at bounding box center [368, 204] width 25 height 7
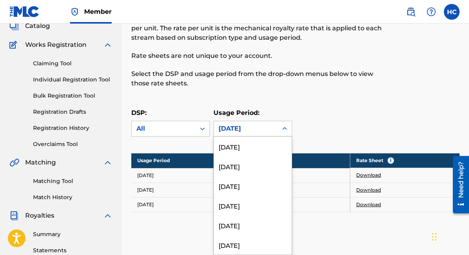
click at [267, 125] on div "[DATE]" at bounding box center [245, 128] width 54 height 9
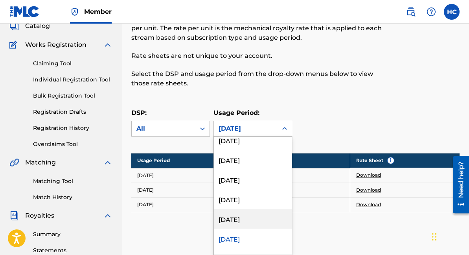
click at [262, 220] on div "[DATE]" at bounding box center [253, 219] width 78 height 20
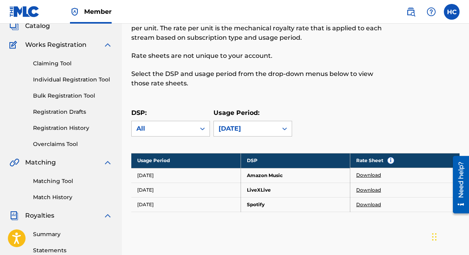
click at [368, 174] on link "Download" at bounding box center [368, 174] width 25 height 7
click at [375, 191] on link "Download" at bounding box center [368, 189] width 25 height 7
click at [365, 202] on link "Download" at bounding box center [368, 204] width 25 height 7
click at [206, 70] on p "Select the DSP and usage period from the drop-down menus below to view those ra…" at bounding box center [257, 78] width 253 height 19
click at [247, 133] on div "[DATE]" at bounding box center [245, 128] width 54 height 9
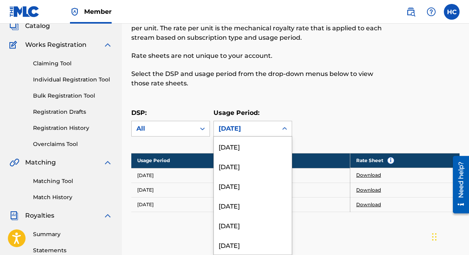
scroll to position [2914, 0]
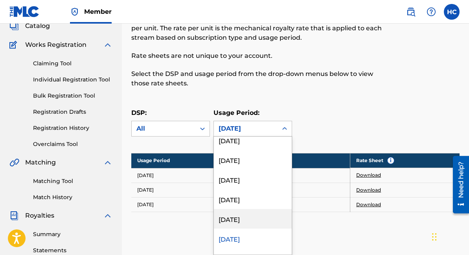
click at [256, 216] on div "[DATE]" at bounding box center [253, 219] width 78 height 20
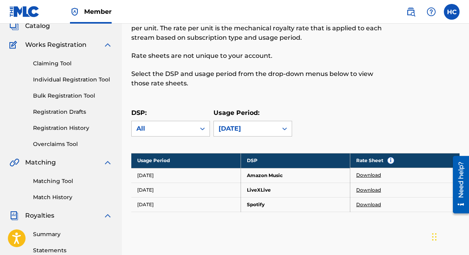
click at [371, 172] on link "Download" at bounding box center [368, 174] width 25 height 7
click at [376, 189] on link "Download" at bounding box center [368, 189] width 25 height 7
click at [370, 201] on link "Download" at bounding box center [368, 204] width 25 height 7
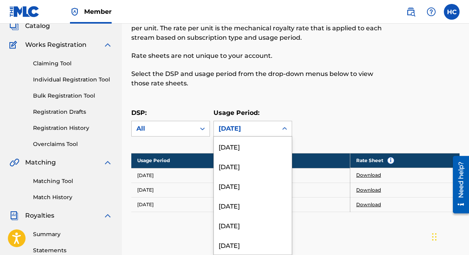
scroll to position [2894, 0]
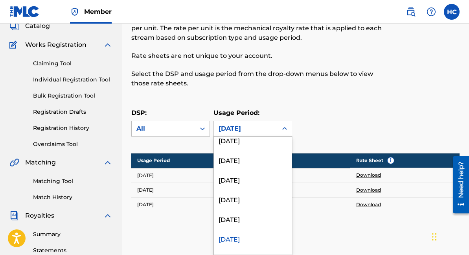
click at [259, 128] on div "[DATE]" at bounding box center [245, 128] width 54 height 9
click at [265, 215] on div "[DATE]" at bounding box center [253, 219] width 78 height 20
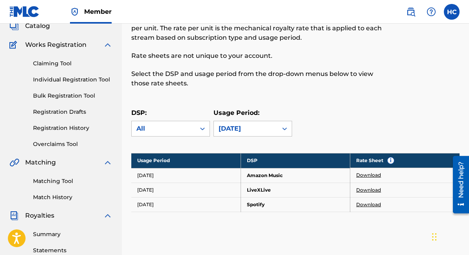
click at [365, 174] on link "Download" at bounding box center [368, 174] width 25 height 7
click at [370, 189] on link "Download" at bounding box center [368, 189] width 25 height 7
click at [365, 207] on link "Download" at bounding box center [368, 204] width 25 height 7
click at [270, 127] on div "[DATE]" at bounding box center [245, 128] width 54 height 9
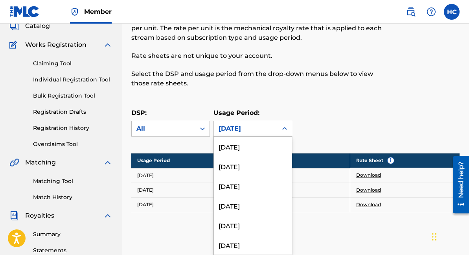
scroll to position [2874, 0]
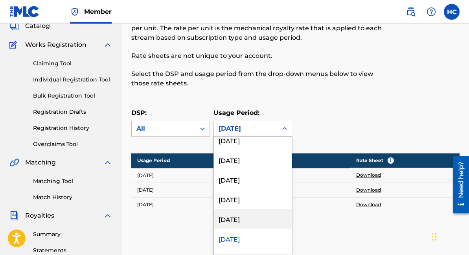
click at [269, 216] on div "[DATE]" at bounding box center [253, 219] width 78 height 20
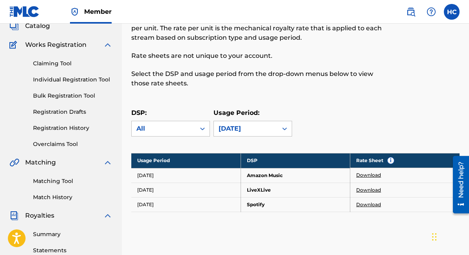
click at [364, 171] on link "Download" at bounding box center [368, 174] width 25 height 7
click at [375, 189] on link "Download" at bounding box center [368, 189] width 25 height 7
click at [369, 205] on link "Download" at bounding box center [368, 204] width 25 height 7
click at [245, 131] on div "[DATE]" at bounding box center [245, 128] width 54 height 9
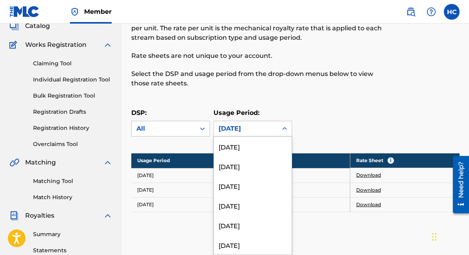
scroll to position [2855, 0]
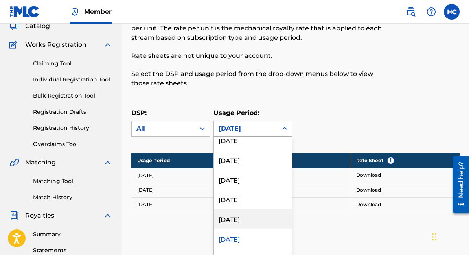
click at [263, 224] on div "[DATE]" at bounding box center [253, 219] width 78 height 20
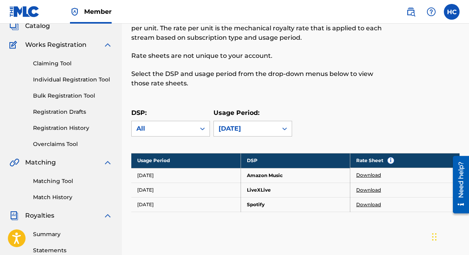
click at [361, 176] on link "Download" at bounding box center [368, 174] width 25 height 7
click at [376, 188] on link "Download" at bounding box center [368, 189] width 25 height 7
click at [365, 203] on link "Download" at bounding box center [368, 204] width 25 height 7
click at [274, 127] on div "[DATE]" at bounding box center [246, 128] width 64 height 15
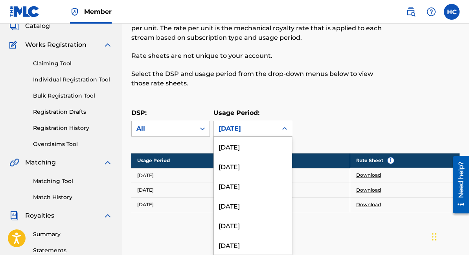
scroll to position [2835, 0]
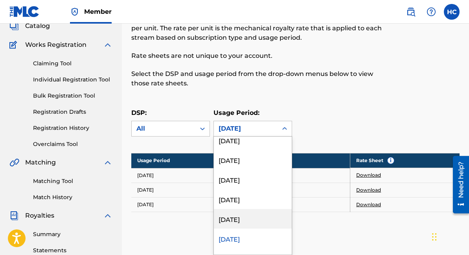
click at [253, 219] on div "[DATE]" at bounding box center [253, 219] width 78 height 20
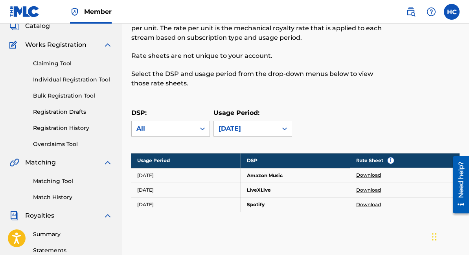
click at [367, 172] on link "Download" at bounding box center [368, 174] width 25 height 7
click at [369, 188] on link "Download" at bounding box center [368, 189] width 25 height 7
click at [370, 203] on link "Download" at bounding box center [368, 204] width 25 height 7
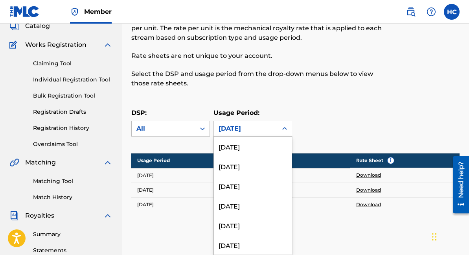
click at [263, 128] on div "[DATE]" at bounding box center [245, 128] width 54 height 9
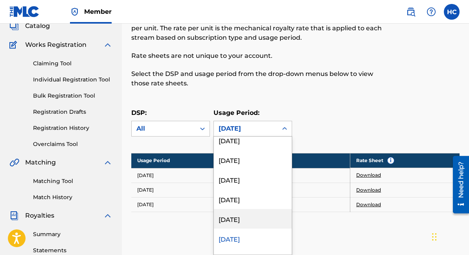
click at [249, 223] on div "[DATE]" at bounding box center [253, 219] width 78 height 20
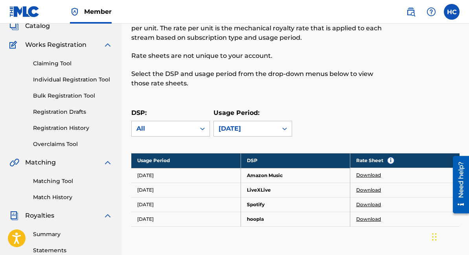
click at [364, 175] on link "Download" at bounding box center [368, 174] width 25 height 7
click at [364, 189] on link "Download" at bounding box center [368, 189] width 25 height 7
click at [359, 201] on link "Download" at bounding box center [368, 204] width 25 height 7
click at [372, 221] on link "Download" at bounding box center [368, 218] width 25 height 7
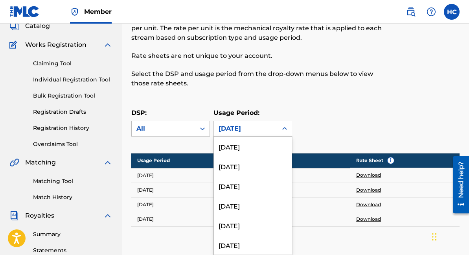
click at [264, 129] on div "[DATE]" at bounding box center [245, 128] width 54 height 9
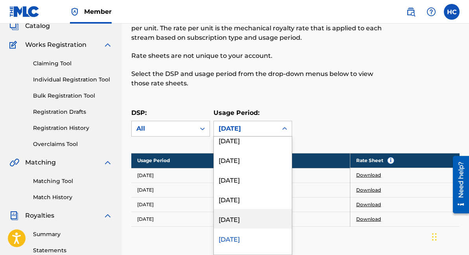
click at [252, 214] on div "[DATE]" at bounding box center [253, 219] width 78 height 20
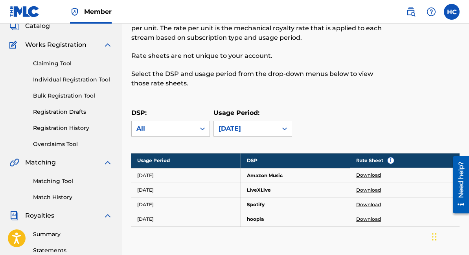
click at [376, 175] on link "Download" at bounding box center [368, 174] width 25 height 7
click at [361, 188] on link "Download" at bounding box center [368, 189] width 25 height 7
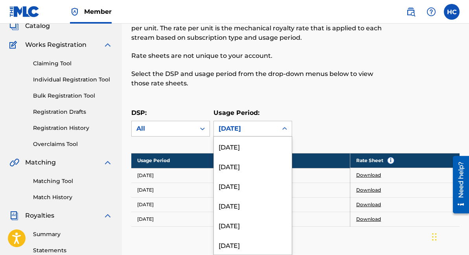
click at [254, 132] on div "[DATE]" at bounding box center [245, 128] width 54 height 9
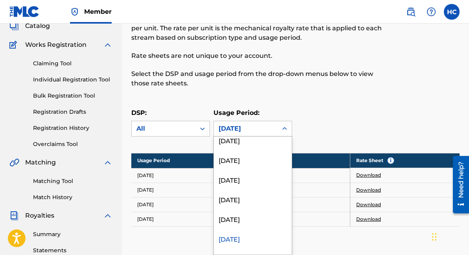
click at [305, 96] on div "DSP Rate Sheets Rate sheets illustrate how a digital service provider (DSP) cal…" at bounding box center [257, 44] width 253 height 106
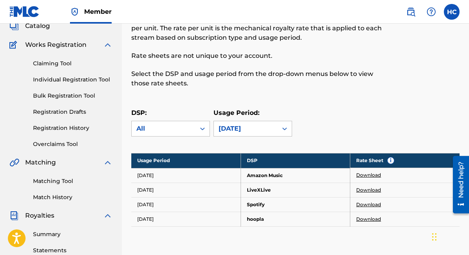
click at [366, 203] on link "Download" at bounding box center [368, 204] width 25 height 7
click at [372, 216] on link "Download" at bounding box center [368, 218] width 25 height 7
click at [231, 128] on div "[DATE]" at bounding box center [245, 128] width 54 height 9
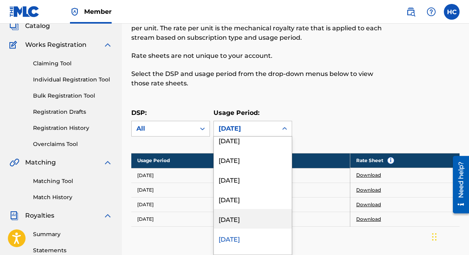
click at [238, 223] on div "[DATE]" at bounding box center [253, 219] width 78 height 20
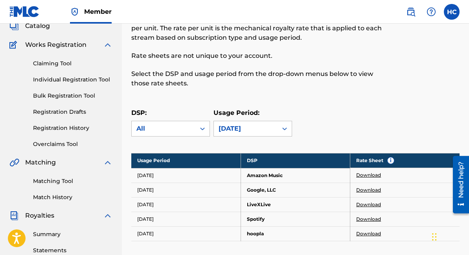
click at [372, 175] on link "Download" at bounding box center [368, 174] width 25 height 7
click at [370, 187] on link "Download" at bounding box center [368, 189] width 25 height 7
click at [373, 202] on link "Download" at bounding box center [368, 204] width 25 height 7
click at [367, 203] on link "Download" at bounding box center [368, 204] width 25 height 7
click at [365, 218] on link "Download" at bounding box center [368, 218] width 25 height 7
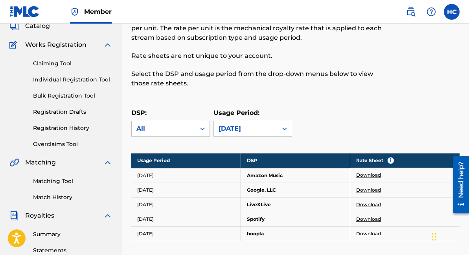
click at [370, 232] on link "Download" at bounding box center [368, 233] width 25 height 7
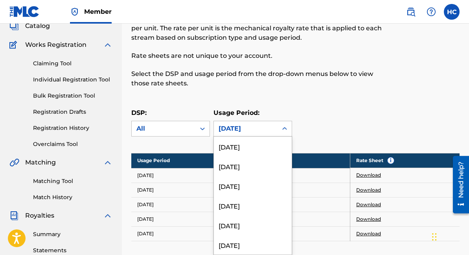
click at [273, 126] on div "[DATE]" at bounding box center [246, 128] width 64 height 15
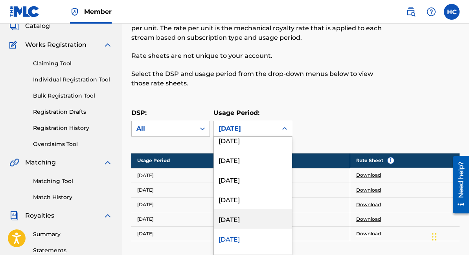
click at [249, 213] on div "[DATE]" at bounding box center [253, 219] width 78 height 20
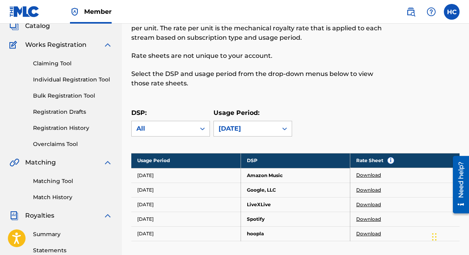
click at [369, 175] on link "Download" at bounding box center [368, 174] width 25 height 7
click at [215, 55] on p "Rate sheets are not unique to your account." at bounding box center [257, 55] width 253 height 9
click at [359, 191] on link "Download" at bounding box center [368, 189] width 25 height 7
click at [364, 202] on link "Download" at bounding box center [368, 204] width 25 height 7
click at [370, 219] on link "Download" at bounding box center [368, 218] width 25 height 7
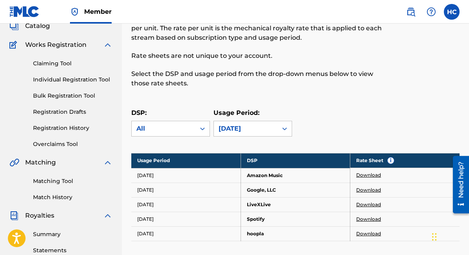
click at [364, 235] on link "Download" at bounding box center [368, 233] width 25 height 7
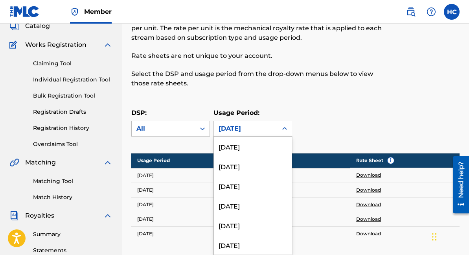
click at [263, 131] on div "[DATE]" at bounding box center [245, 128] width 54 height 9
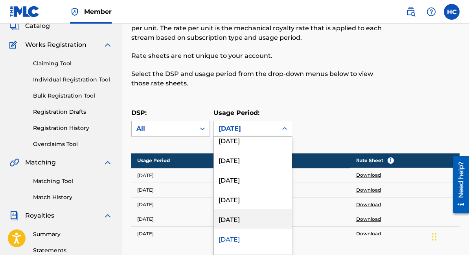
click at [263, 215] on div "[DATE]" at bounding box center [253, 219] width 78 height 20
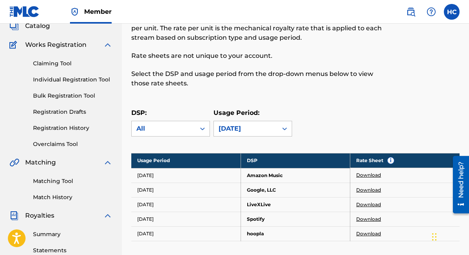
click at [373, 171] on td "Download" at bounding box center [404, 175] width 109 height 15
click at [371, 174] on link "Download" at bounding box center [368, 174] width 25 height 7
click at [374, 191] on link "Download" at bounding box center [368, 189] width 25 height 7
click at [373, 202] on link "Download" at bounding box center [368, 204] width 25 height 7
click at [371, 218] on link "Download" at bounding box center [368, 218] width 25 height 7
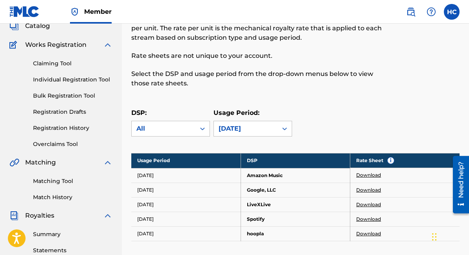
click at [368, 232] on link "Download" at bounding box center [368, 233] width 25 height 7
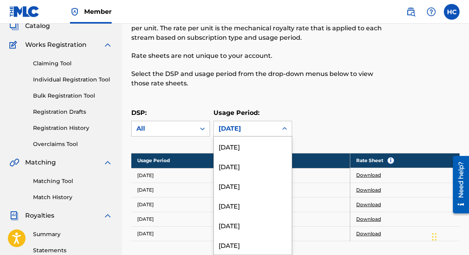
click at [261, 124] on div "[DATE]" at bounding box center [245, 128] width 54 height 9
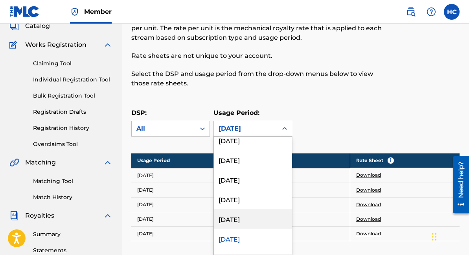
click at [263, 218] on div "[DATE]" at bounding box center [253, 219] width 78 height 20
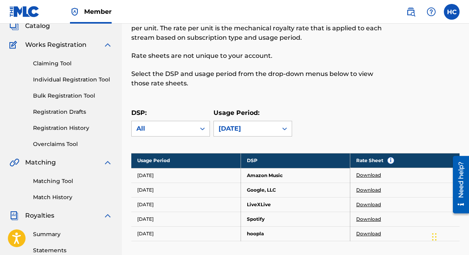
click at [366, 174] on link "Download" at bounding box center [368, 174] width 25 height 7
click at [369, 191] on link "Download" at bounding box center [368, 189] width 25 height 7
click at [368, 204] on link "Download" at bounding box center [368, 204] width 25 height 7
click at [360, 220] on link "Download" at bounding box center [368, 218] width 25 height 7
click at [374, 233] on link "Download" at bounding box center [368, 233] width 25 height 7
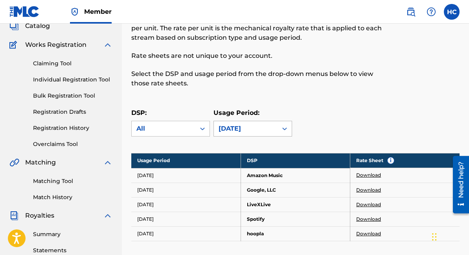
click at [258, 127] on div "[DATE]" at bounding box center [245, 128] width 54 height 9
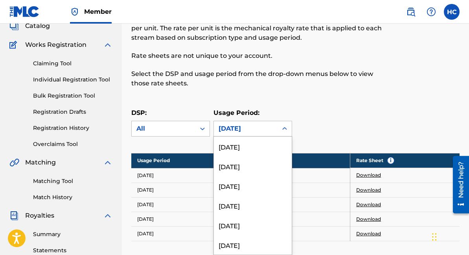
scroll to position [2697, 0]
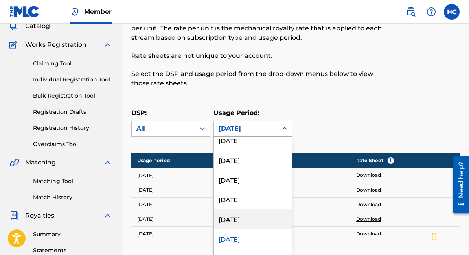
click at [263, 217] on div "[DATE]" at bounding box center [253, 219] width 78 height 20
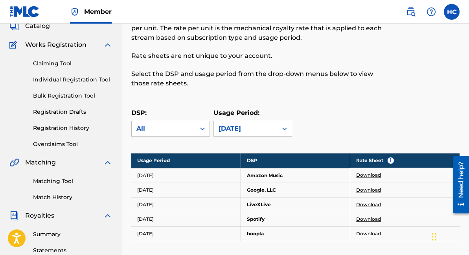
click at [365, 176] on link "Download" at bounding box center [368, 174] width 25 height 7
click at [368, 191] on link "Download" at bounding box center [368, 189] width 25 height 7
click at [363, 202] on link "Download" at bounding box center [368, 204] width 25 height 7
click at [364, 217] on link "Download" at bounding box center [368, 218] width 25 height 7
click at [364, 234] on link "Download" at bounding box center [368, 233] width 25 height 7
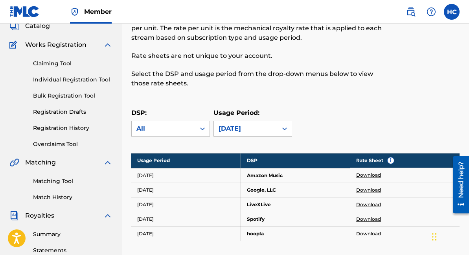
click at [273, 126] on div "[DATE]" at bounding box center [246, 128] width 64 height 15
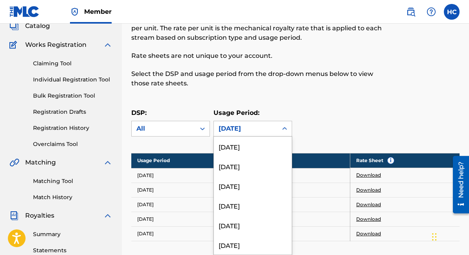
scroll to position [2678, 0]
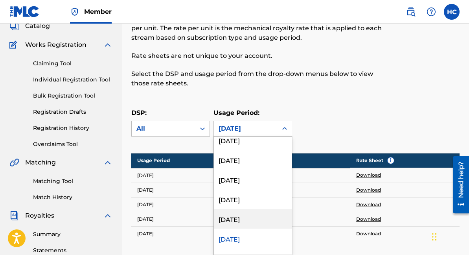
click at [251, 224] on div "[DATE]" at bounding box center [253, 219] width 78 height 20
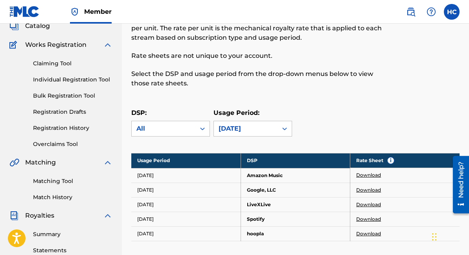
click at [368, 173] on link "Download" at bounding box center [368, 174] width 25 height 7
click at [372, 188] on link "Download" at bounding box center [368, 189] width 25 height 7
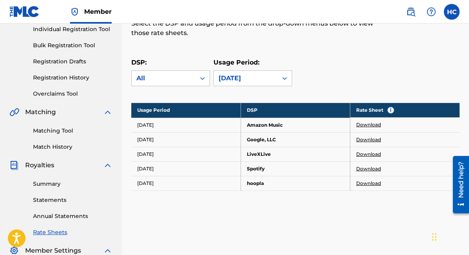
scroll to position [107, 0]
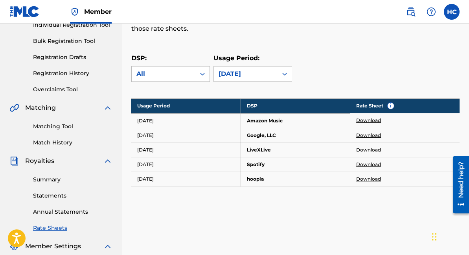
click at [375, 150] on link "Download" at bounding box center [368, 149] width 25 height 7
click at [364, 163] on link "Download" at bounding box center [368, 164] width 25 height 7
click at [372, 180] on link "Download" at bounding box center [368, 178] width 25 height 7
click at [283, 68] on div at bounding box center [284, 74] width 14 height 14
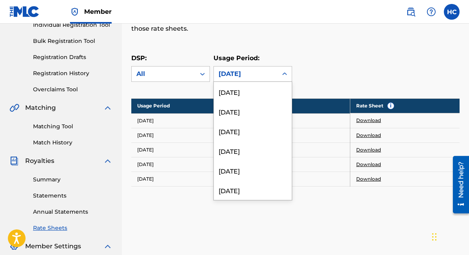
scroll to position [2658, 0]
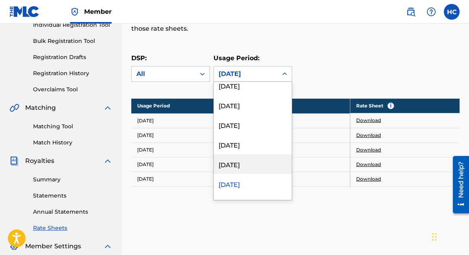
click at [268, 158] on div "[DATE]" at bounding box center [253, 164] width 78 height 20
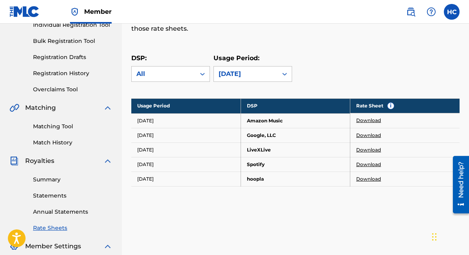
click at [365, 120] on link "Download" at bounding box center [368, 120] width 25 height 7
click at [371, 133] on link "Download" at bounding box center [368, 135] width 25 height 7
click at [369, 150] on link "Download" at bounding box center [368, 149] width 25 height 7
click at [375, 164] on link "Download" at bounding box center [368, 164] width 25 height 7
click at [376, 178] on link "Download" at bounding box center [368, 178] width 25 height 7
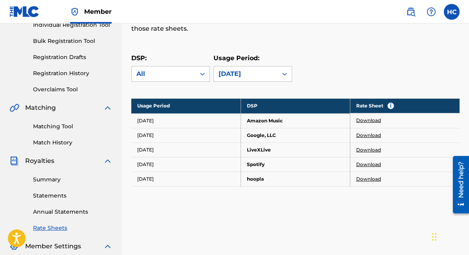
click at [363, 180] on link "Download" at bounding box center [368, 178] width 25 height 7
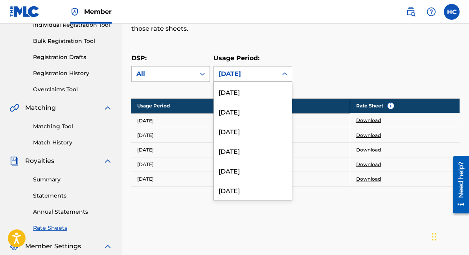
click at [230, 73] on div "[DATE]" at bounding box center [245, 73] width 54 height 9
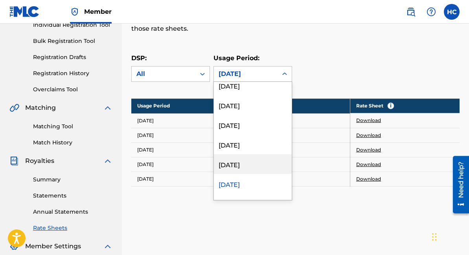
click at [221, 165] on div "[DATE]" at bounding box center [253, 164] width 78 height 20
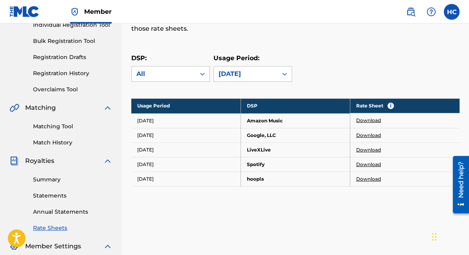
click at [374, 121] on link "Download" at bounding box center [368, 120] width 25 height 7
click at [364, 135] on link "Download" at bounding box center [368, 135] width 25 height 7
click at [359, 149] on link "Download" at bounding box center [368, 149] width 25 height 7
click at [364, 164] on link "Download" at bounding box center [368, 164] width 25 height 7
click at [364, 180] on link "Download" at bounding box center [368, 178] width 25 height 7
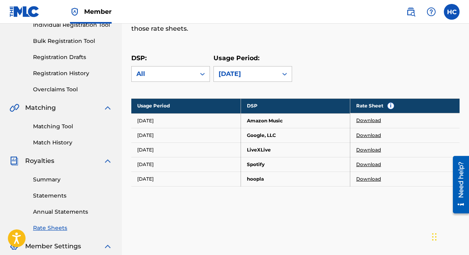
click at [364, 136] on link "Download" at bounding box center [368, 135] width 25 height 7
click at [239, 79] on div "[DATE]" at bounding box center [246, 73] width 64 height 15
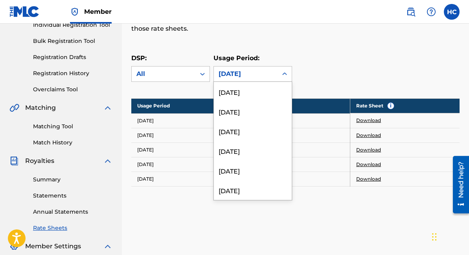
scroll to position [2619, 0]
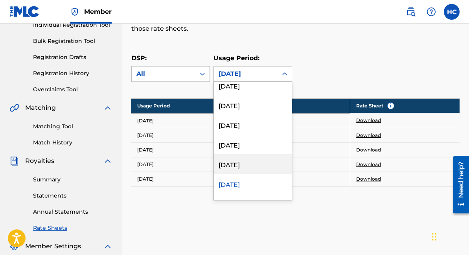
click at [258, 160] on div "[DATE]" at bounding box center [253, 164] width 78 height 20
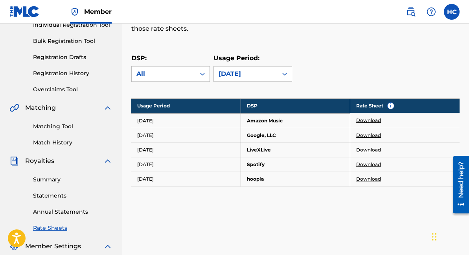
click at [368, 122] on link "Download" at bounding box center [368, 120] width 25 height 7
click at [373, 135] on link "Download" at bounding box center [368, 135] width 25 height 7
click at [367, 150] on link "Download" at bounding box center [368, 149] width 25 height 7
click at [369, 166] on link "Download" at bounding box center [368, 164] width 25 height 7
click at [376, 179] on link "Download" at bounding box center [368, 178] width 25 height 7
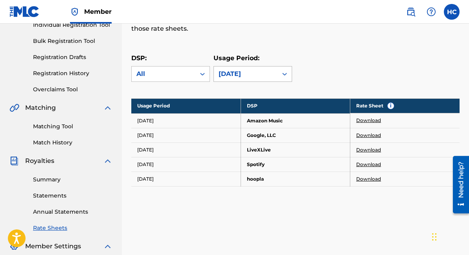
click at [241, 77] on div "[DATE]" at bounding box center [245, 73] width 54 height 9
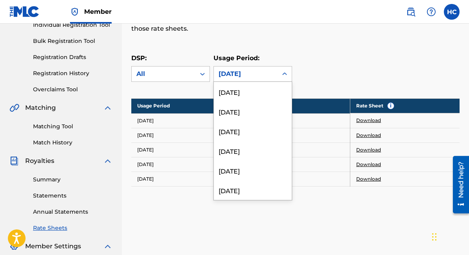
scroll to position [2599, 0]
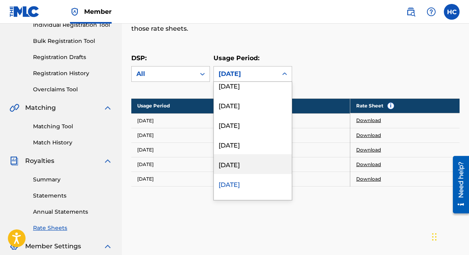
click at [243, 167] on div "[DATE]" at bounding box center [253, 164] width 78 height 20
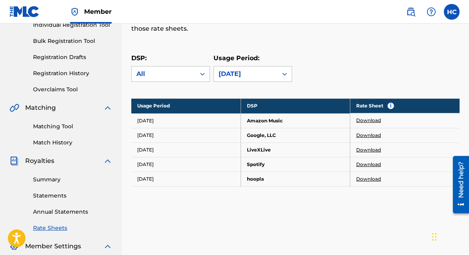
click at [361, 118] on link "Download" at bounding box center [368, 120] width 25 height 7
click at [358, 135] on link "Download" at bounding box center [368, 135] width 25 height 7
click at [367, 150] on link "Download" at bounding box center [368, 149] width 25 height 7
click at [369, 163] on link "Download" at bounding box center [368, 164] width 25 height 7
click at [365, 177] on link "Download" at bounding box center [368, 178] width 25 height 7
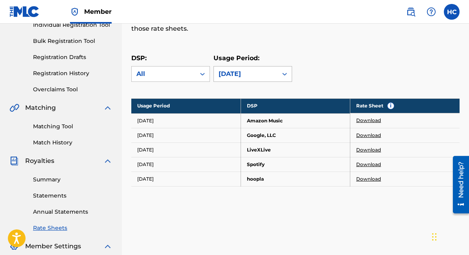
click at [277, 72] on div "[DATE]" at bounding box center [246, 73] width 64 height 15
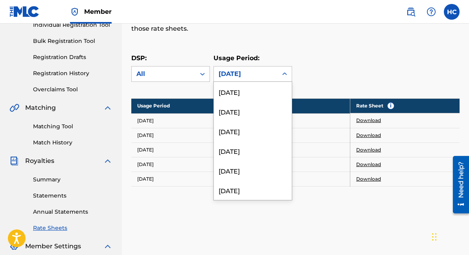
scroll to position [2580, 0]
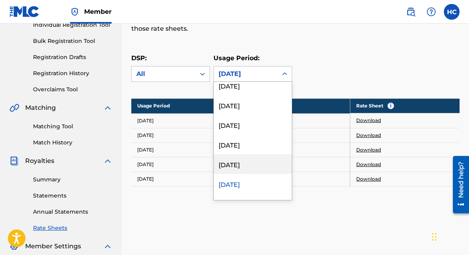
click at [237, 167] on div "[DATE]" at bounding box center [253, 164] width 78 height 20
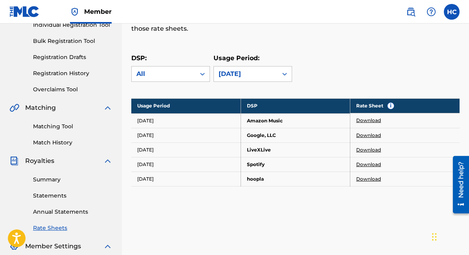
click at [367, 120] on link "Download" at bounding box center [368, 120] width 25 height 7
click at [377, 134] on link "Download" at bounding box center [368, 135] width 25 height 7
click at [371, 150] on link "Download" at bounding box center [368, 149] width 25 height 7
click at [371, 165] on link "Download" at bounding box center [368, 164] width 25 height 7
click at [365, 178] on link "Download" at bounding box center [368, 178] width 25 height 7
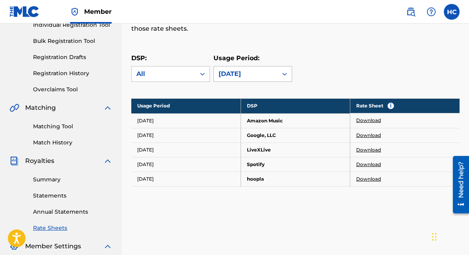
click at [273, 76] on div "[DATE]" at bounding box center [246, 73] width 64 height 15
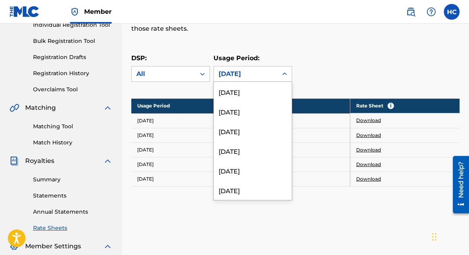
scroll to position [2560, 0]
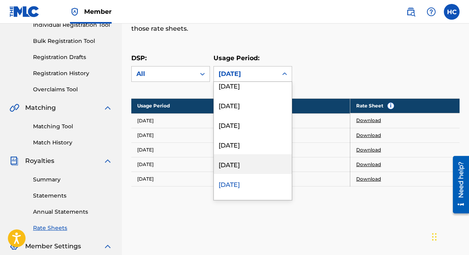
click at [257, 159] on div "[DATE]" at bounding box center [253, 164] width 78 height 20
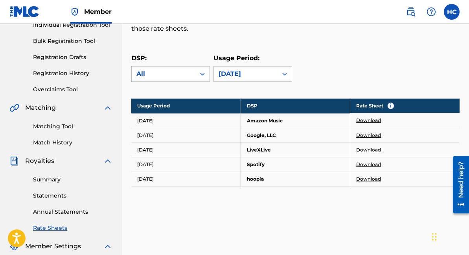
click at [372, 123] on link "Download" at bounding box center [368, 120] width 25 height 7
click at [370, 135] on link "Download" at bounding box center [368, 135] width 25 height 7
click at [371, 149] on link "Download" at bounding box center [368, 149] width 25 height 7
click at [363, 164] on link "Download" at bounding box center [368, 164] width 25 height 7
click at [361, 181] on link "Download" at bounding box center [368, 178] width 25 height 7
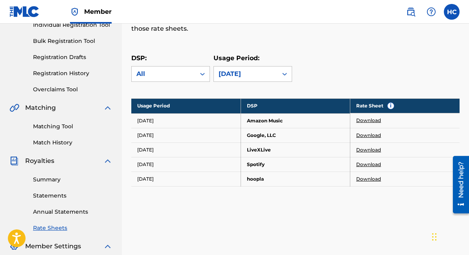
click at [365, 177] on link "Download" at bounding box center [368, 178] width 25 height 7
click at [233, 73] on div "[DATE]" at bounding box center [245, 73] width 54 height 9
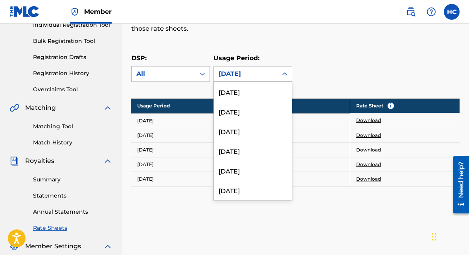
scroll to position [2540, 0]
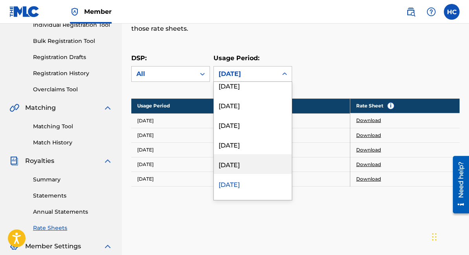
click at [247, 167] on div "[DATE]" at bounding box center [253, 164] width 78 height 20
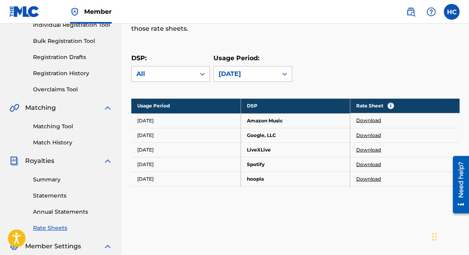
click at [362, 120] on link "Download" at bounding box center [368, 120] width 25 height 7
click at [375, 135] on link "Download" at bounding box center [368, 135] width 25 height 7
click at [370, 150] on link "Download" at bounding box center [368, 149] width 25 height 7
click at [363, 163] on link "Download" at bounding box center [368, 164] width 25 height 7
click at [370, 180] on link "Download" at bounding box center [368, 178] width 25 height 7
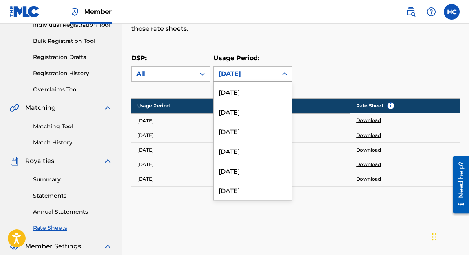
click at [241, 73] on div "[DATE]" at bounding box center [245, 73] width 54 height 9
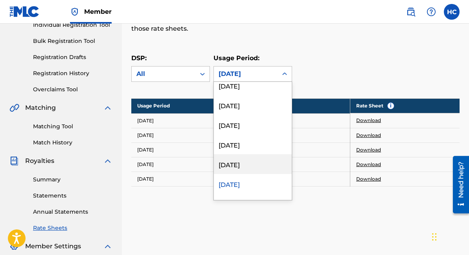
click at [255, 162] on div "[DATE]" at bounding box center [253, 164] width 78 height 20
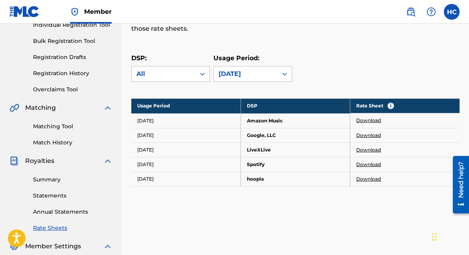
click at [375, 121] on link "Download" at bounding box center [368, 120] width 25 height 7
click at [358, 136] on link "Download" at bounding box center [368, 135] width 25 height 7
click at [367, 152] on link "Download" at bounding box center [368, 149] width 25 height 7
click at [360, 163] on link "Download" at bounding box center [368, 164] width 25 height 7
click at [364, 176] on link "Download" at bounding box center [368, 178] width 25 height 7
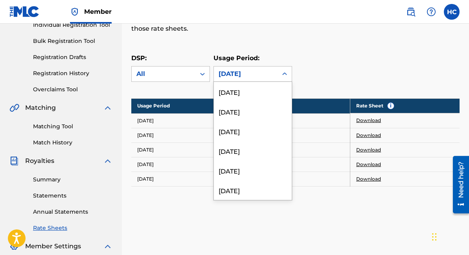
click at [237, 81] on div "[DATE]" at bounding box center [246, 73] width 64 height 15
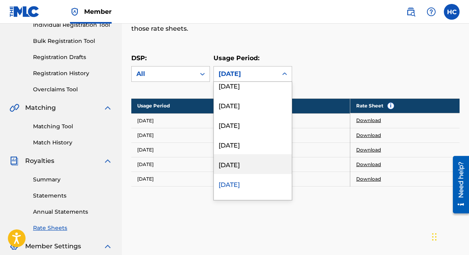
click at [244, 167] on div "[DATE]" at bounding box center [253, 164] width 78 height 20
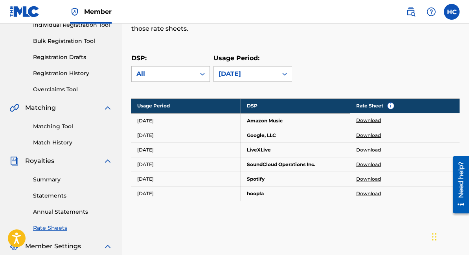
click at [367, 123] on link "Download" at bounding box center [368, 120] width 25 height 7
click at [367, 134] on link "Download" at bounding box center [368, 135] width 25 height 7
click at [372, 150] on link "Download" at bounding box center [368, 149] width 25 height 7
click at [361, 164] on link "Download" at bounding box center [368, 164] width 25 height 7
click at [368, 179] on link "Download" at bounding box center [368, 178] width 25 height 7
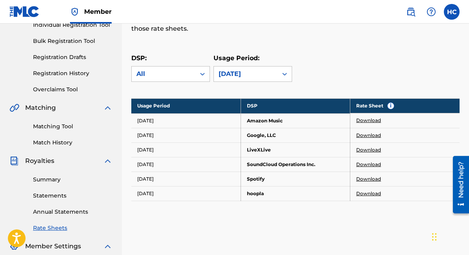
click at [370, 194] on link "Download" at bounding box center [368, 193] width 25 height 7
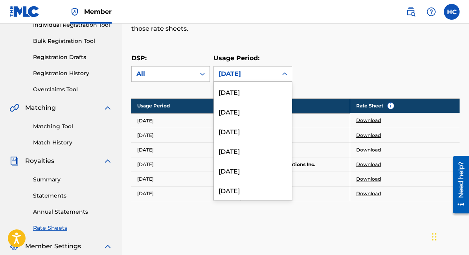
click at [223, 71] on div "[DATE]" at bounding box center [245, 73] width 54 height 9
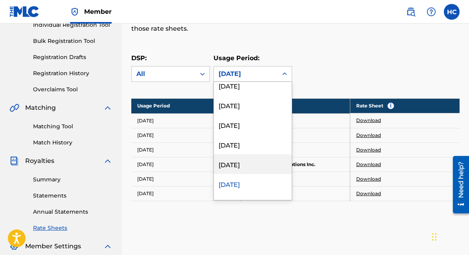
click at [233, 157] on div "[DATE]" at bounding box center [253, 164] width 78 height 20
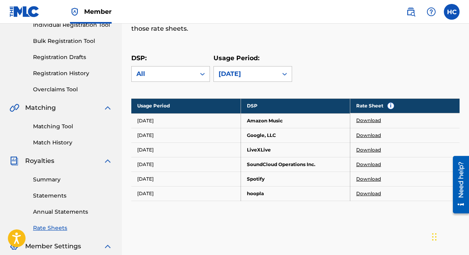
click at [362, 121] on link "Download" at bounding box center [368, 120] width 25 height 7
click at [358, 134] on link "Download" at bounding box center [368, 135] width 25 height 7
click at [366, 149] on link "Download" at bounding box center [368, 149] width 25 height 7
click at [371, 164] on link "Download" at bounding box center [368, 164] width 25 height 7
click at [373, 181] on link "Download" at bounding box center [368, 178] width 25 height 7
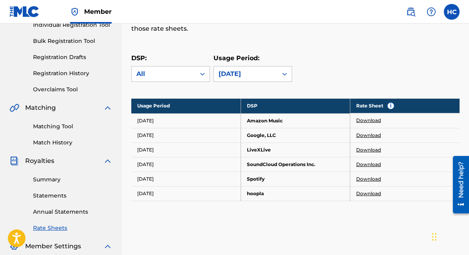
click at [364, 194] on link "Download" at bounding box center [368, 193] width 25 height 7
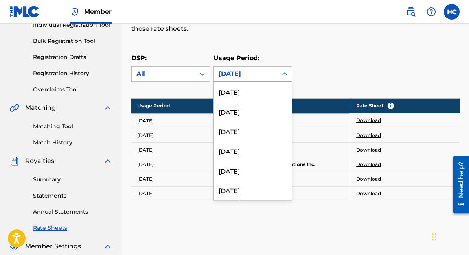
click at [222, 70] on div "[DATE]" at bounding box center [245, 73] width 54 height 9
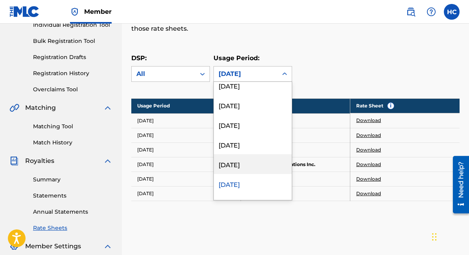
click at [233, 162] on div "[DATE]" at bounding box center [253, 164] width 78 height 20
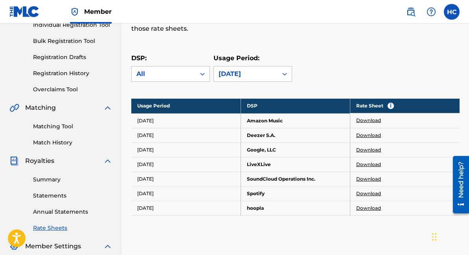
click at [364, 122] on link "Download" at bounding box center [368, 120] width 25 height 7
click at [367, 137] on link "Download" at bounding box center [368, 135] width 25 height 7
click at [364, 150] on link "Download" at bounding box center [368, 149] width 25 height 7
click at [359, 163] on link "Download" at bounding box center [368, 164] width 25 height 7
click at [366, 180] on link "Download" at bounding box center [368, 178] width 25 height 7
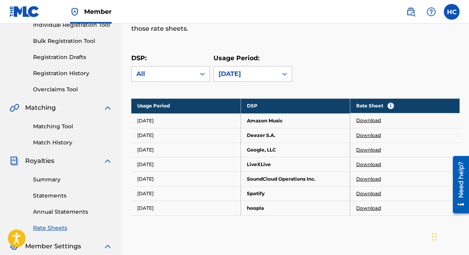
click at [357, 194] on link "Download" at bounding box center [368, 193] width 25 height 7
click at [365, 209] on link "Download" at bounding box center [368, 207] width 25 height 7
click at [276, 74] on div "[DATE]" at bounding box center [246, 73] width 64 height 15
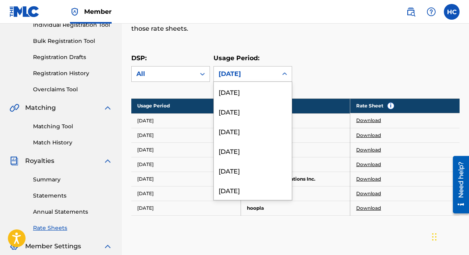
scroll to position [2442, 0]
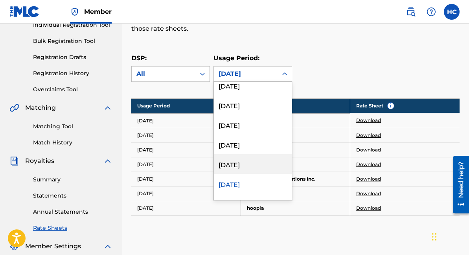
click at [264, 161] on div "[DATE]" at bounding box center [253, 164] width 78 height 20
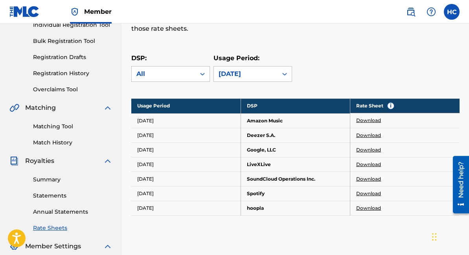
click at [365, 121] on link "Download" at bounding box center [368, 120] width 25 height 7
click at [358, 135] on link "Download" at bounding box center [368, 135] width 25 height 7
click at [370, 149] on link "Download" at bounding box center [368, 149] width 25 height 7
click at [361, 163] on link "Download" at bounding box center [368, 164] width 25 height 7
click at [363, 180] on link "Download" at bounding box center [368, 178] width 25 height 7
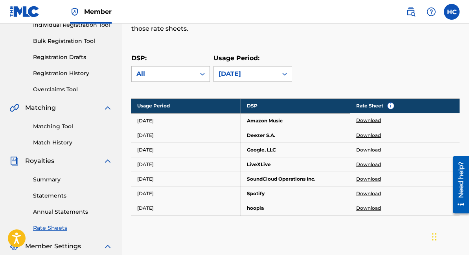
click at [372, 194] on link "Download" at bounding box center [368, 193] width 25 height 7
click at [374, 209] on link "Download" at bounding box center [368, 207] width 25 height 7
click at [247, 79] on div "[DATE]" at bounding box center [246, 73] width 64 height 15
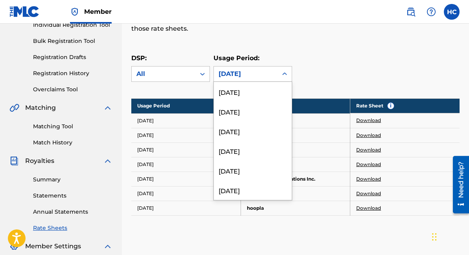
scroll to position [2422, 0]
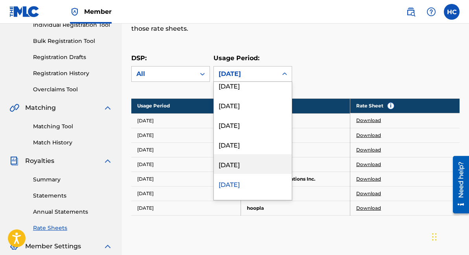
click at [236, 163] on div "[DATE]" at bounding box center [253, 164] width 78 height 20
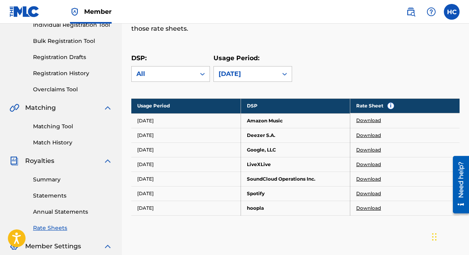
click at [368, 120] on link "Download" at bounding box center [368, 120] width 25 height 7
click at [367, 134] on link "Download" at bounding box center [368, 135] width 25 height 7
click at [364, 149] on link "Download" at bounding box center [368, 149] width 25 height 7
click at [372, 163] on link "Download" at bounding box center [368, 164] width 25 height 7
click at [376, 178] on link "Download" at bounding box center [368, 178] width 25 height 7
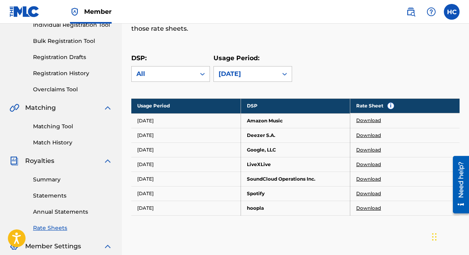
click at [365, 192] on link "Download" at bounding box center [368, 193] width 25 height 7
click at [366, 210] on link "Download" at bounding box center [368, 207] width 25 height 7
click at [305, 57] on div "DSP: All Usage Period: [DATE]" at bounding box center [295, 70] width 328 height 35
click at [262, 72] on div "[DATE]" at bounding box center [245, 73] width 54 height 9
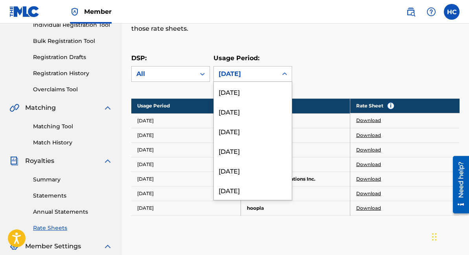
scroll to position [2403, 0]
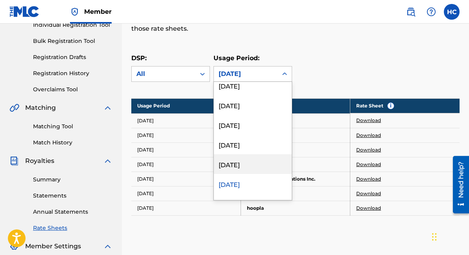
click at [236, 155] on div "[DATE]" at bounding box center [253, 164] width 78 height 20
